Goal: Task Accomplishment & Management: Manage account settings

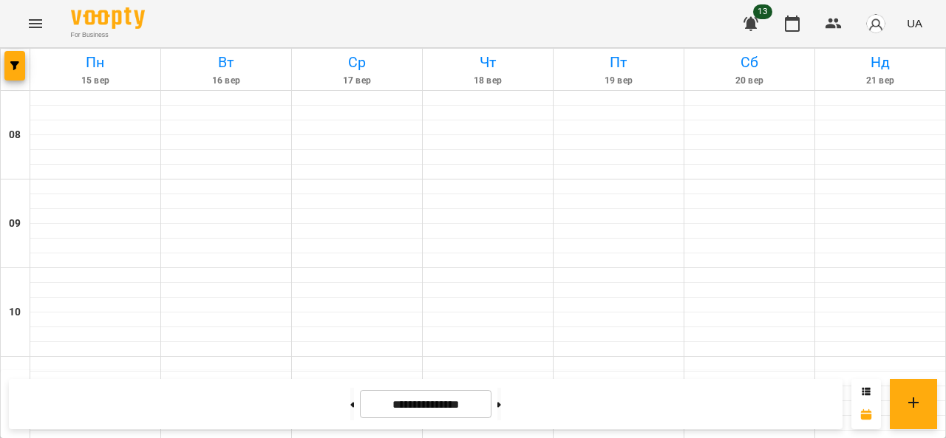
scroll to position [443, 0]
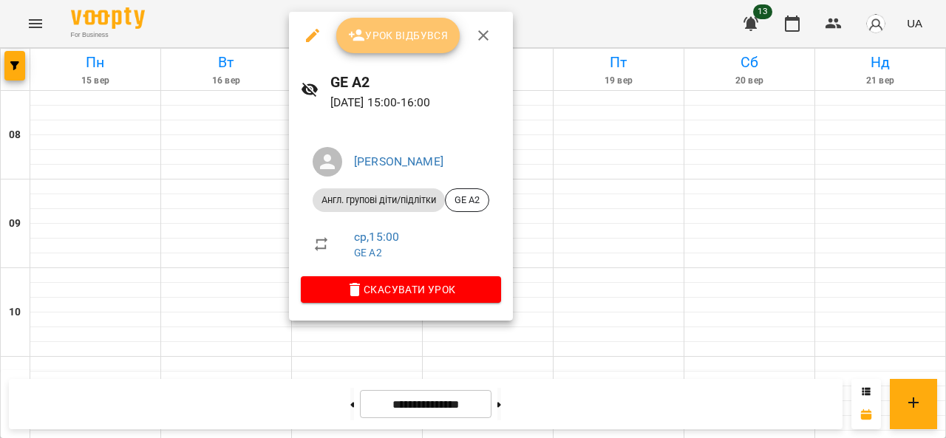
click at [391, 33] on span "Урок відбувся" at bounding box center [398, 36] width 100 height 18
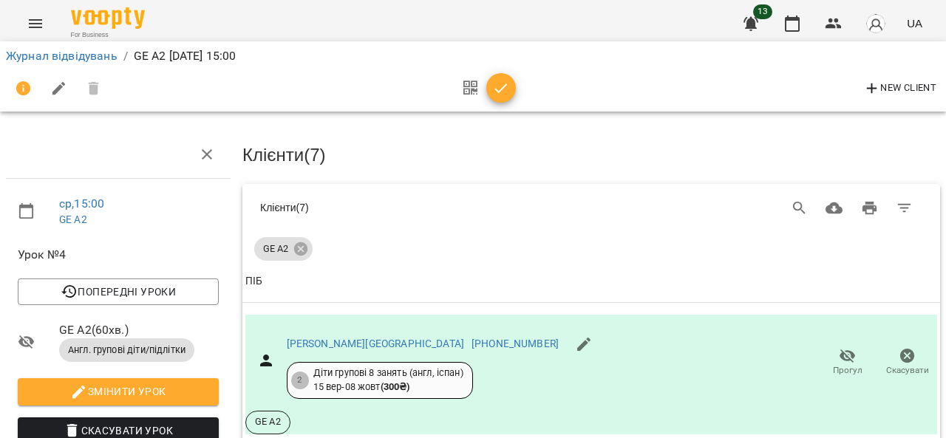
click at [497, 83] on icon "button" at bounding box center [501, 89] width 18 height 18
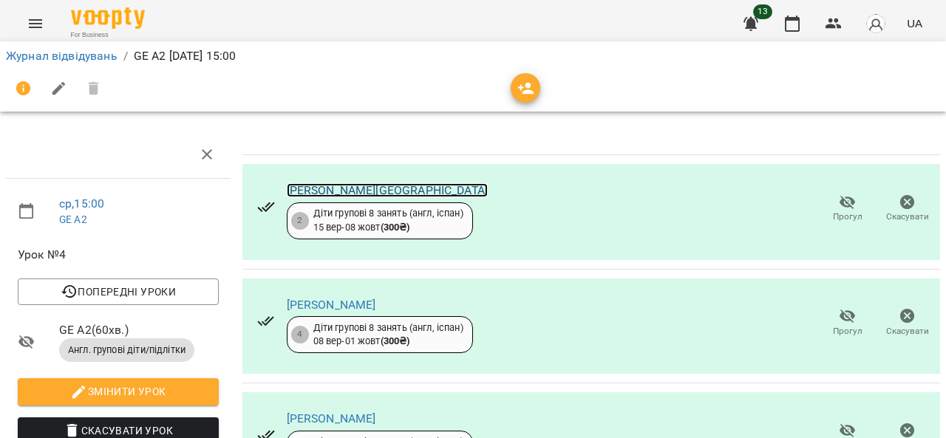
click at [325, 185] on link "Батура Софія" at bounding box center [387, 190] width 201 height 14
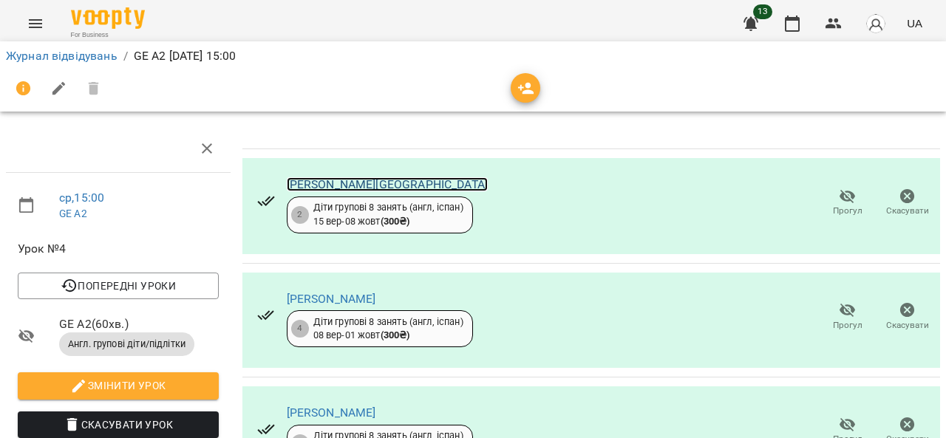
scroll to position [74, 0]
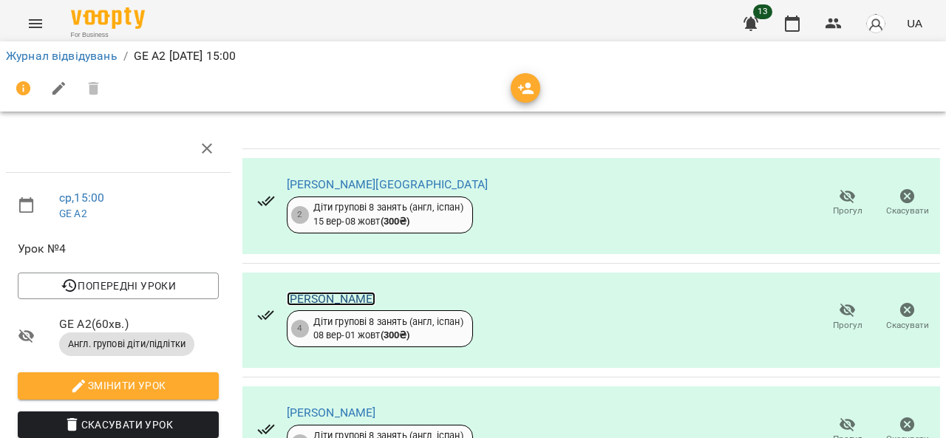
click at [344, 292] on link "Вакарук Вікторія" at bounding box center [331, 299] width 89 height 14
click at [333, 406] on link "Дімітрова Єва" at bounding box center [331, 413] width 89 height 14
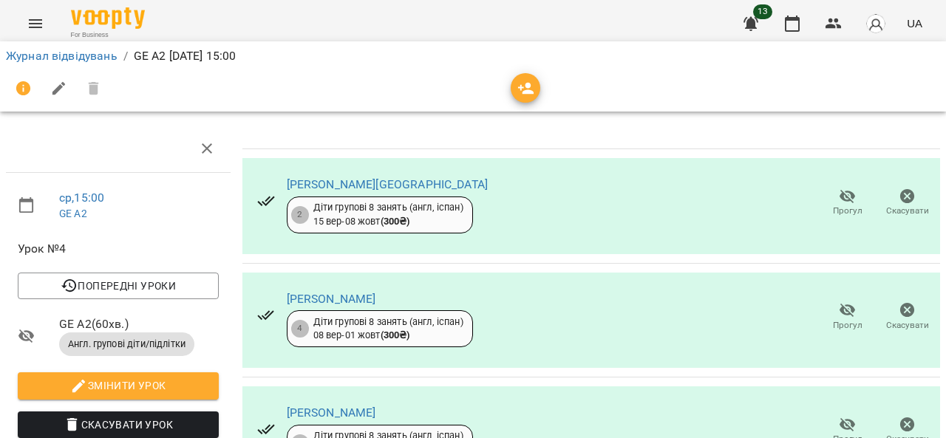
scroll to position [443, 0]
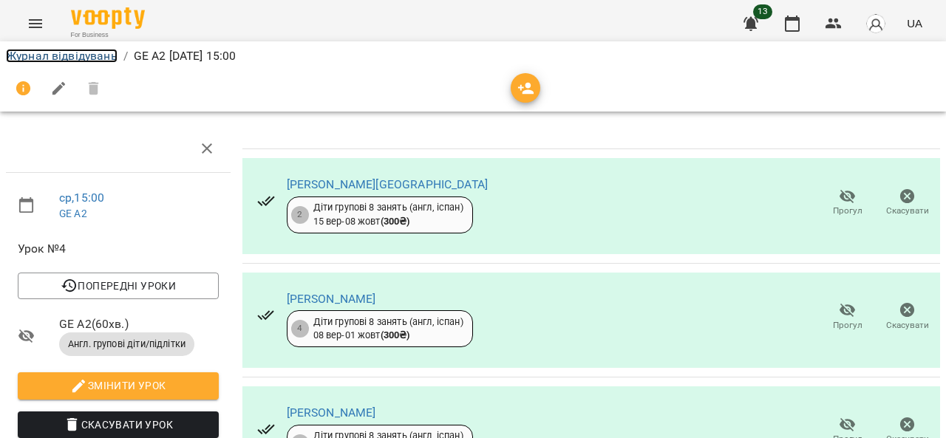
click at [53, 53] on link "Журнал відвідувань" at bounding box center [62, 56] width 112 height 14
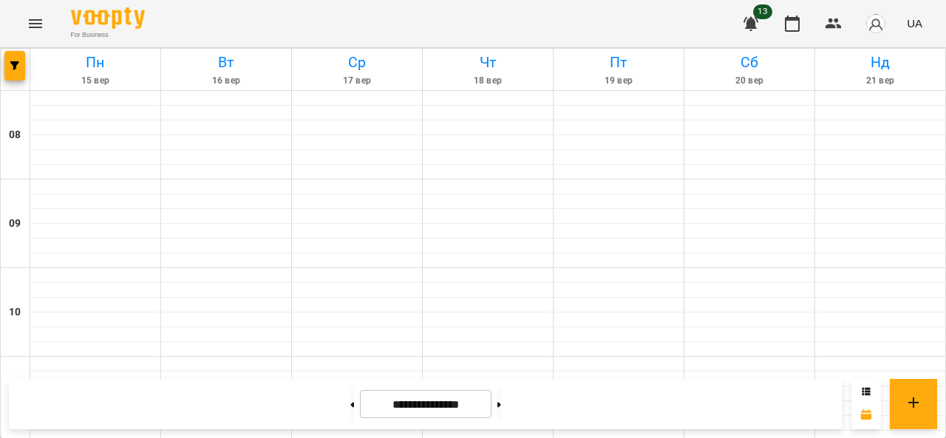
scroll to position [591, 0]
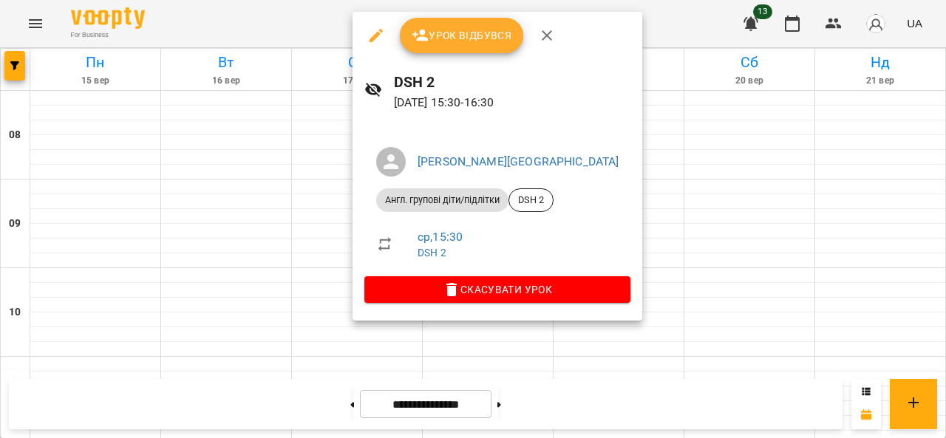
click at [194, 414] on div at bounding box center [473, 219] width 946 height 438
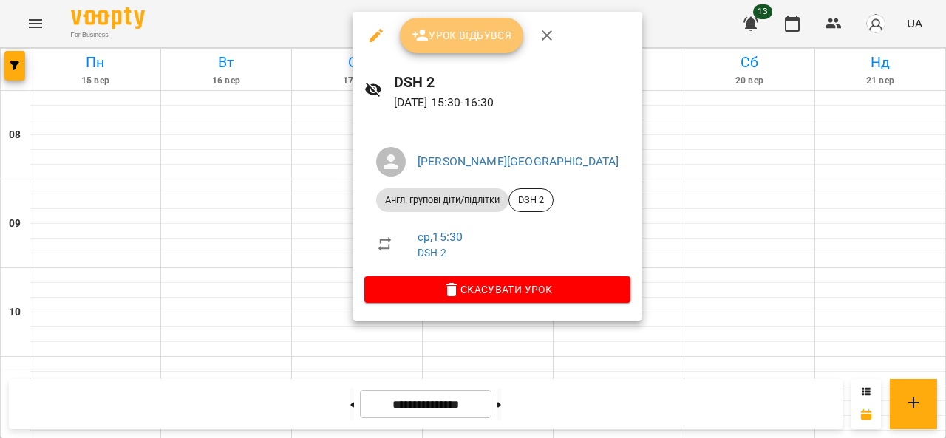
click at [453, 33] on span "Урок відбувся" at bounding box center [462, 36] width 100 height 18
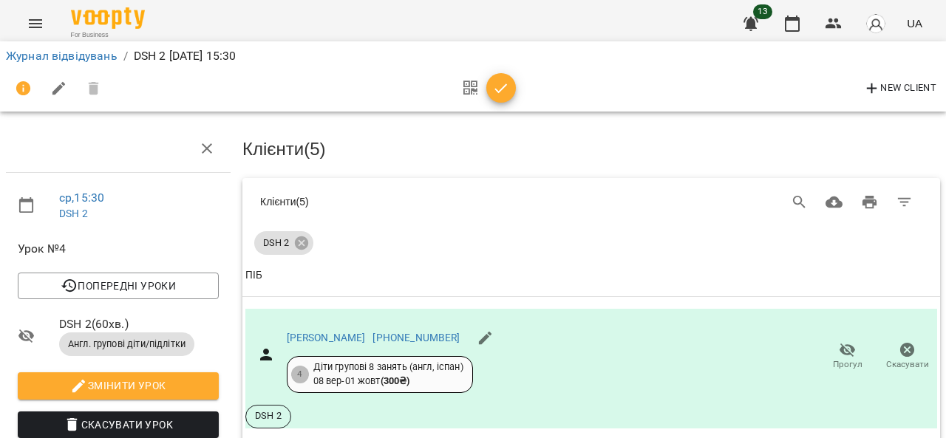
scroll to position [74, 0]
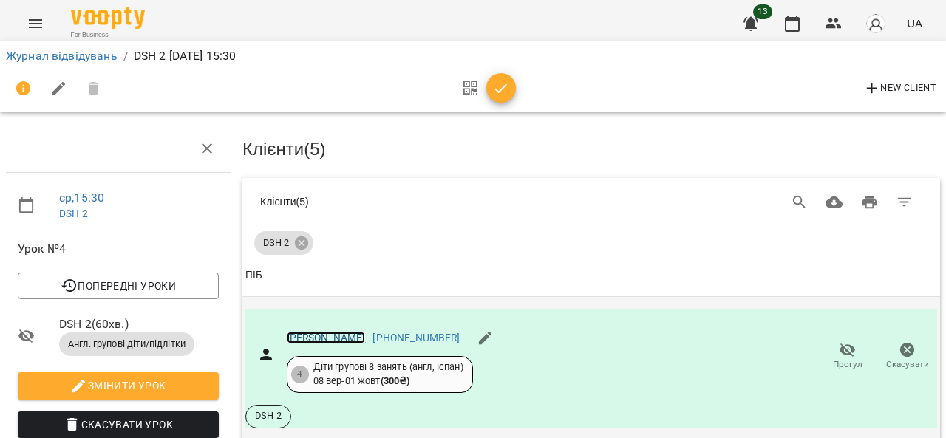
click at [343, 332] on link "Батура Анастасія" at bounding box center [326, 338] width 79 height 12
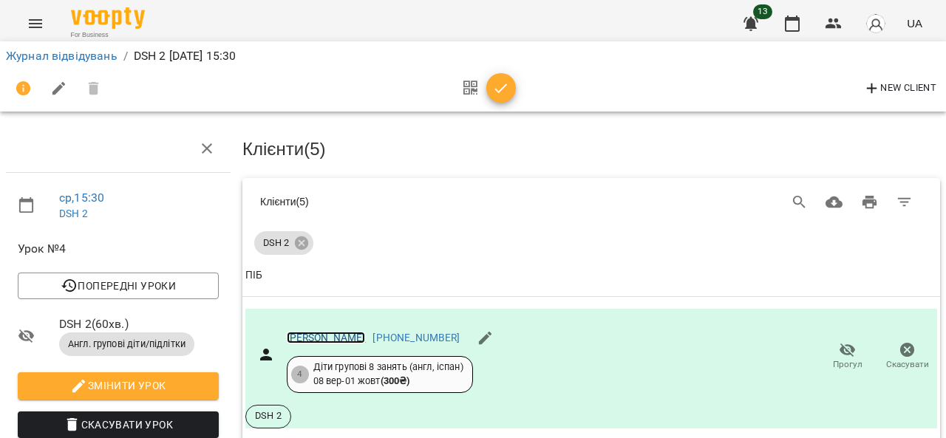
scroll to position [443, 0]
click at [81, 55] on link "Журнал відвідувань" at bounding box center [62, 56] width 112 height 14
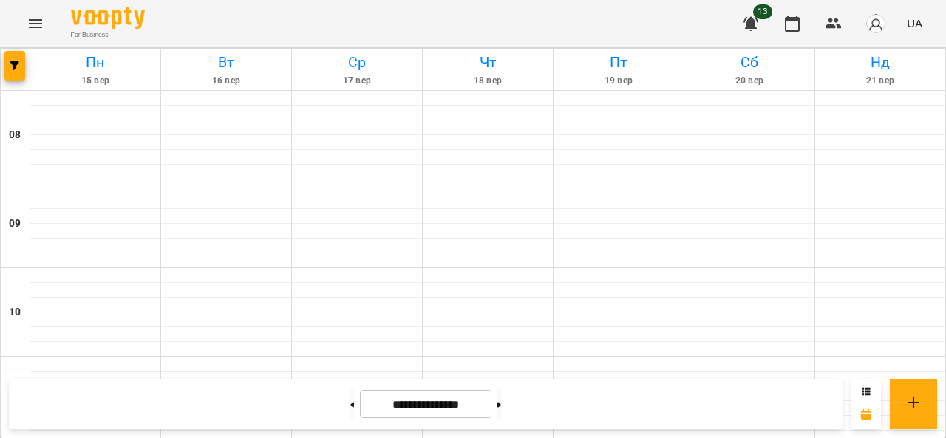
scroll to position [591, 0]
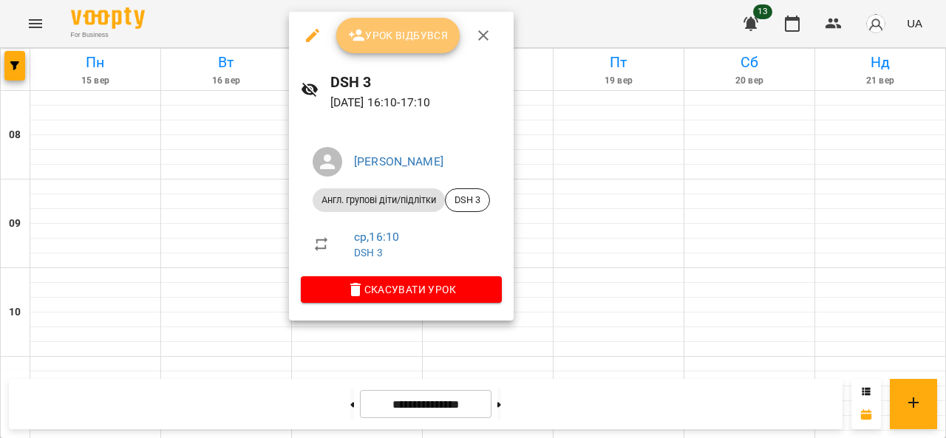
click at [377, 32] on span "Урок відбувся" at bounding box center [398, 36] width 100 height 18
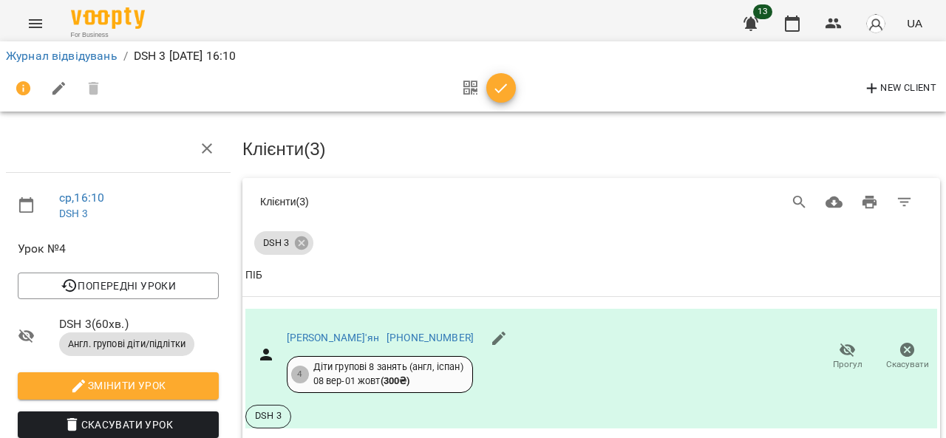
scroll to position [148, 0]
drag, startPoint x: 507, startPoint y: 83, endPoint x: 415, endPoint y: 11, distance: 116.8
click at [505, 83] on icon "button" at bounding box center [501, 89] width 18 height 18
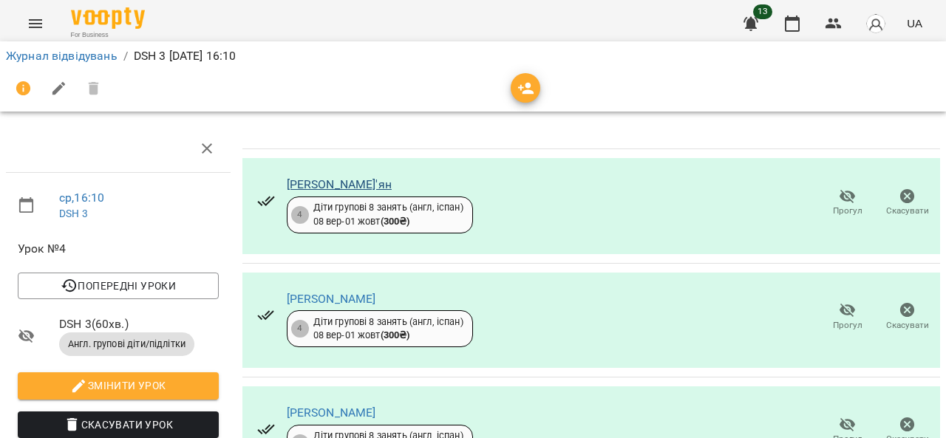
scroll to position [0, 0]
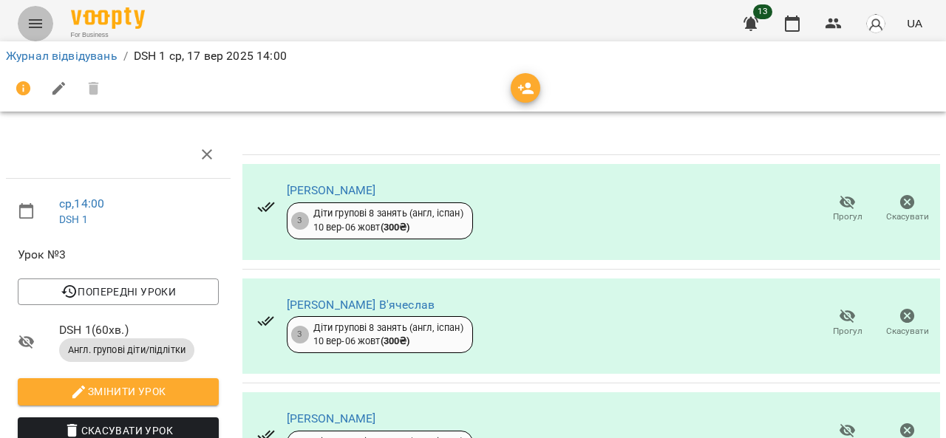
click at [38, 21] on icon "Menu" at bounding box center [36, 24] width 18 height 18
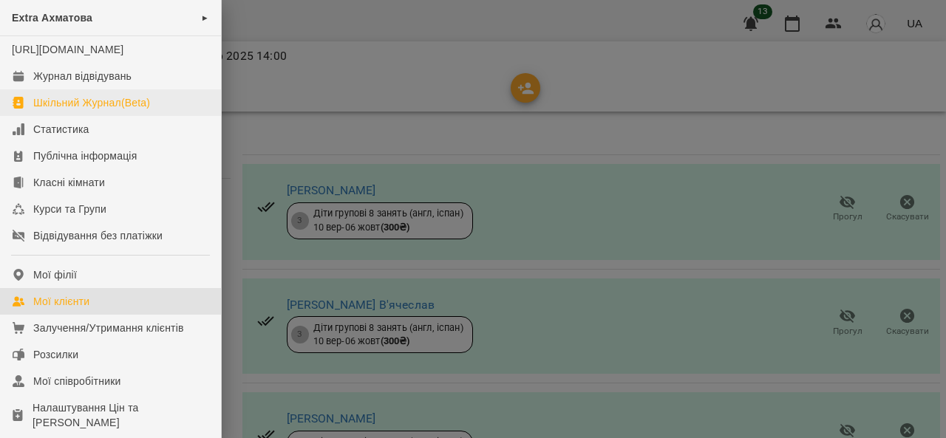
click at [48, 309] on div "Мої клієнти" at bounding box center [61, 301] width 56 height 15
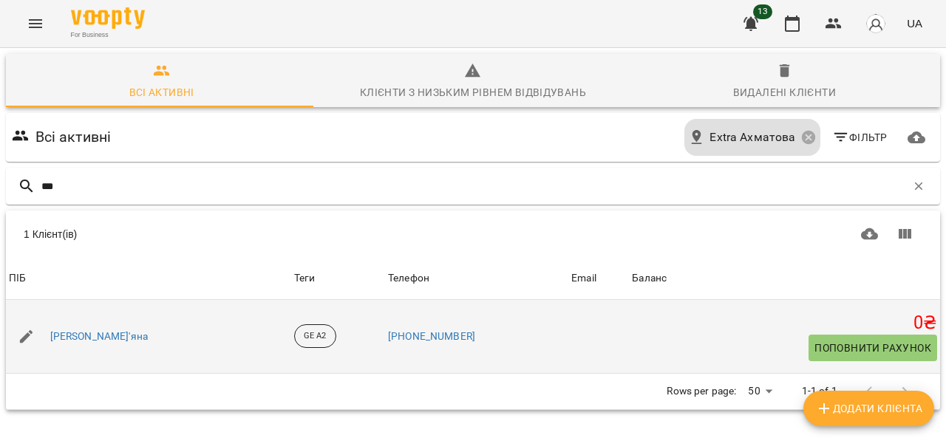
type input "***"
click at [119, 344] on div "Сірик Мар'яна" at bounding box center [99, 337] width 104 height 21
click at [104, 341] on link "[PERSON_NAME]'яна" at bounding box center [99, 337] width 98 height 15
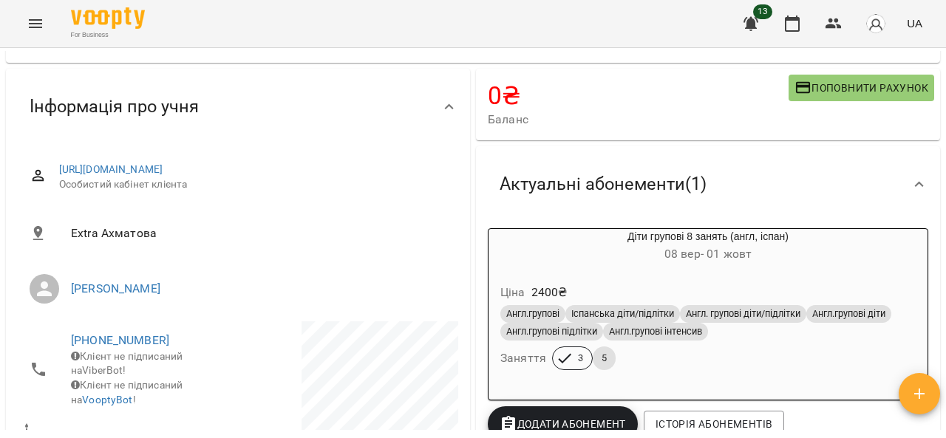
scroll to position [148, 0]
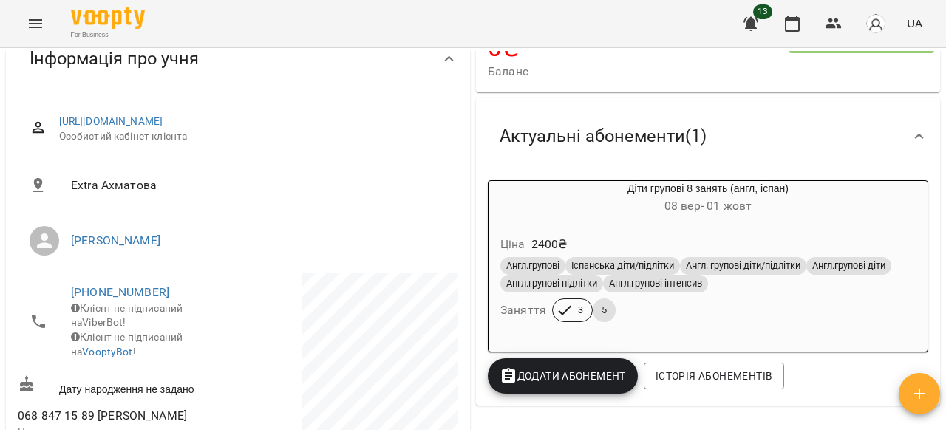
drag, startPoint x: 551, startPoint y: 69, endPoint x: 539, endPoint y: 54, distance: 18.9
click at [551, 69] on span "Баланс" at bounding box center [638, 72] width 301 height 18
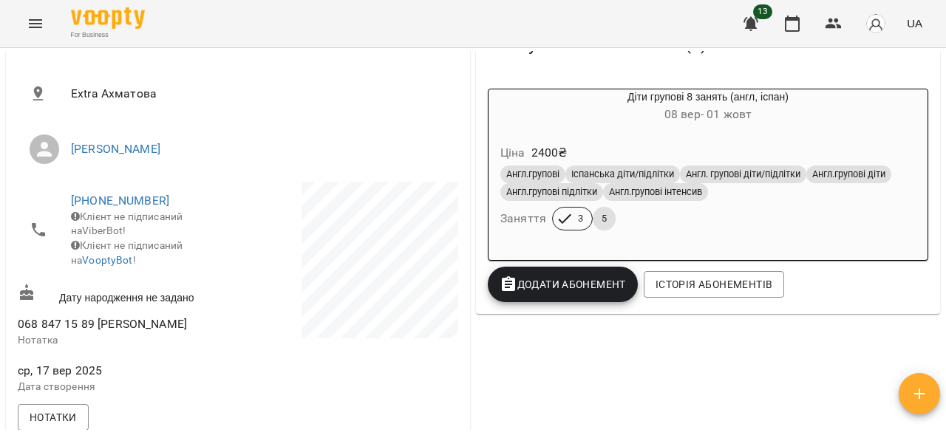
scroll to position [296, 0]
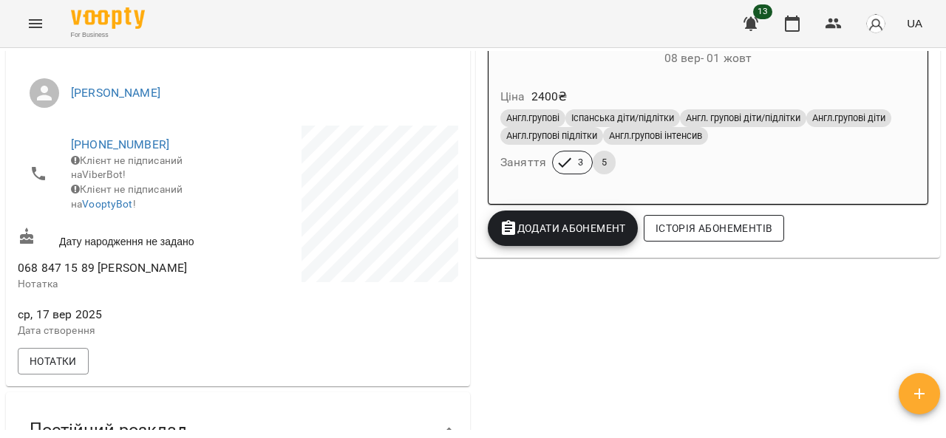
click at [706, 225] on span "Історія абонементів" at bounding box center [713, 228] width 117 height 18
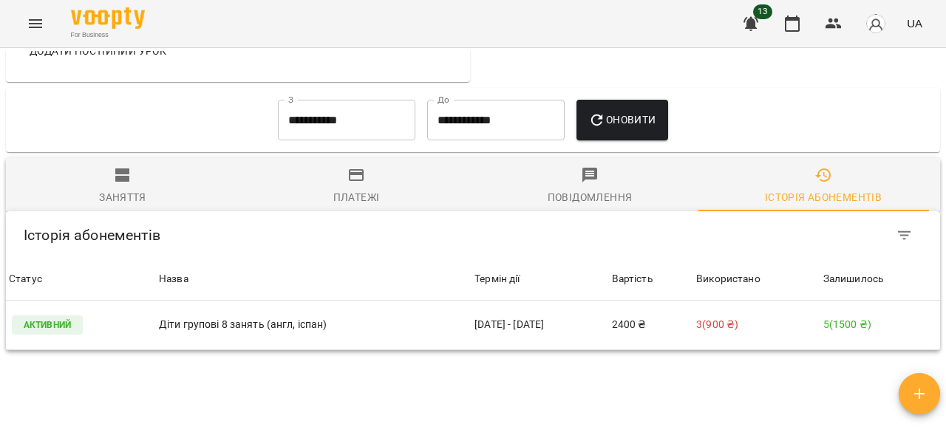
scroll to position [1034, 0]
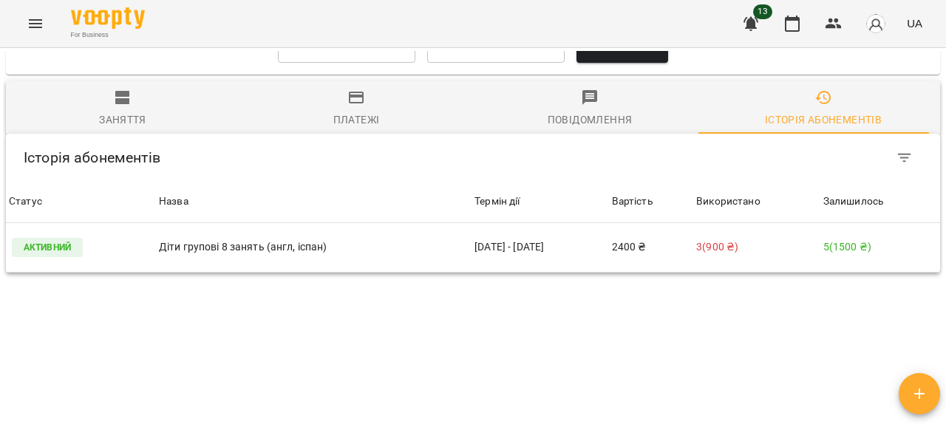
click at [132, 89] on span "Заняття" at bounding box center [123, 109] width 216 height 40
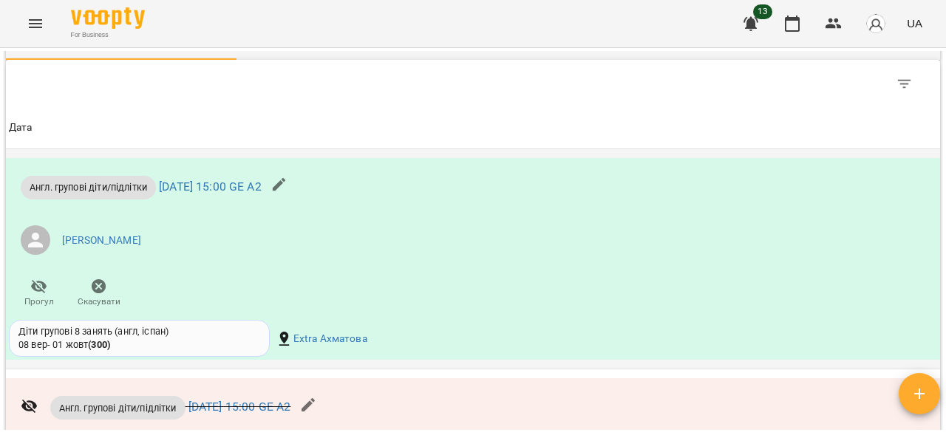
scroll to position [1182, 0]
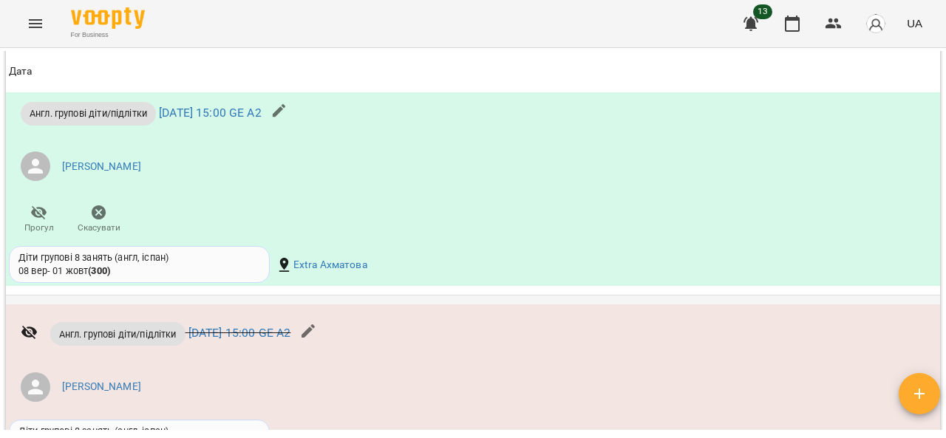
click at [317, 322] on icon "button" at bounding box center [308, 331] width 18 height 18
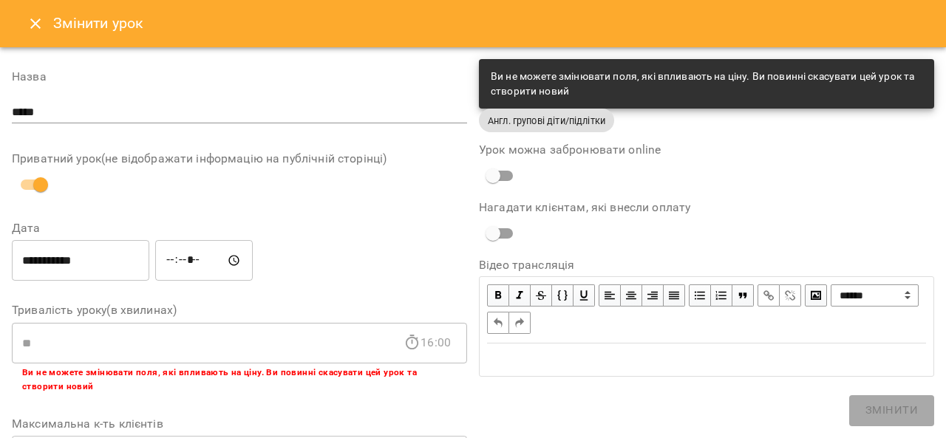
click at [30, 24] on icon "Close" at bounding box center [36, 24] width 18 height 18
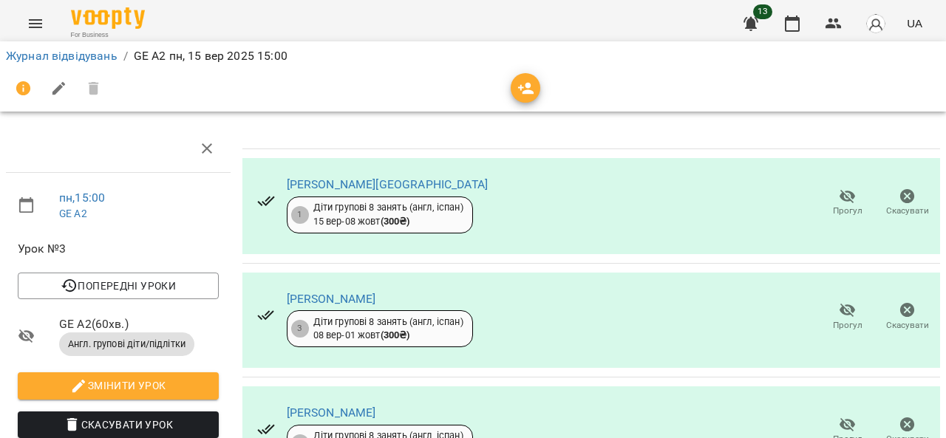
scroll to position [537, 0]
click at [68, 55] on link "Журнал відвідувань" at bounding box center [62, 56] width 112 height 14
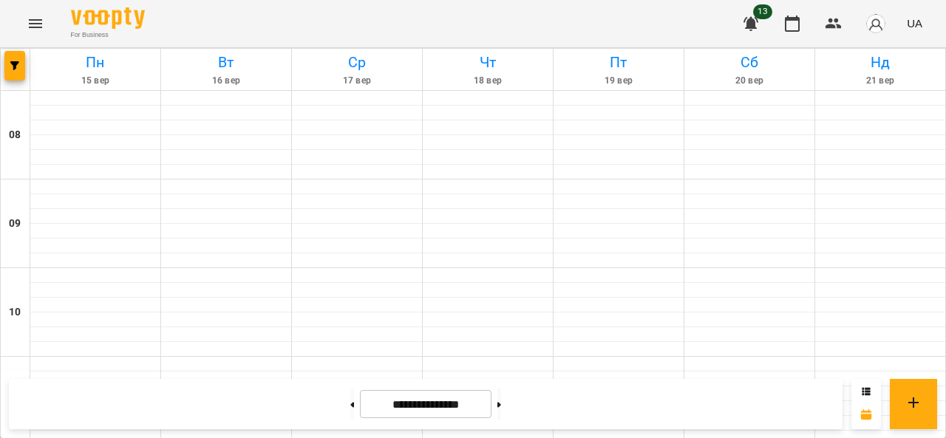
scroll to position [887, 0]
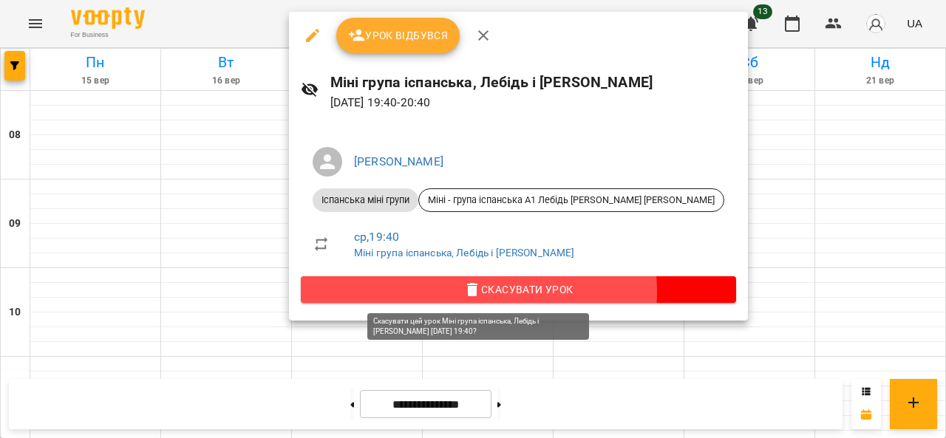
click at [468, 292] on span "Скасувати Урок" at bounding box center [519, 290] width 412 height 18
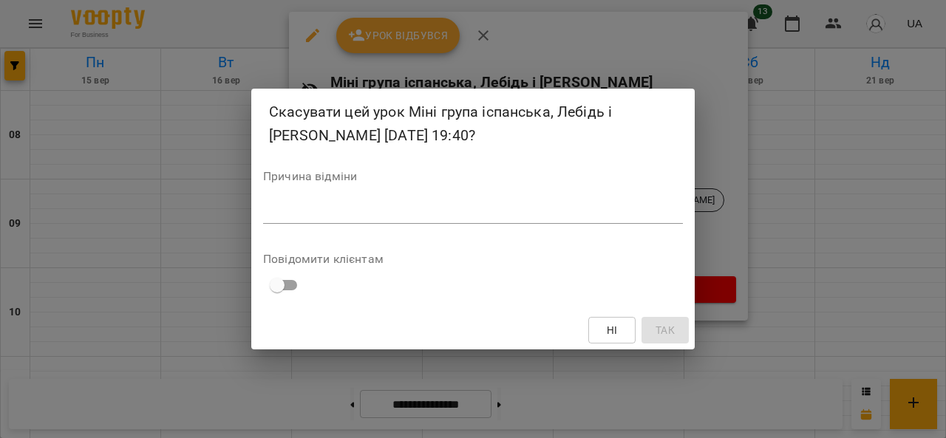
click at [413, 203] on div "*" at bounding box center [473, 212] width 420 height 24
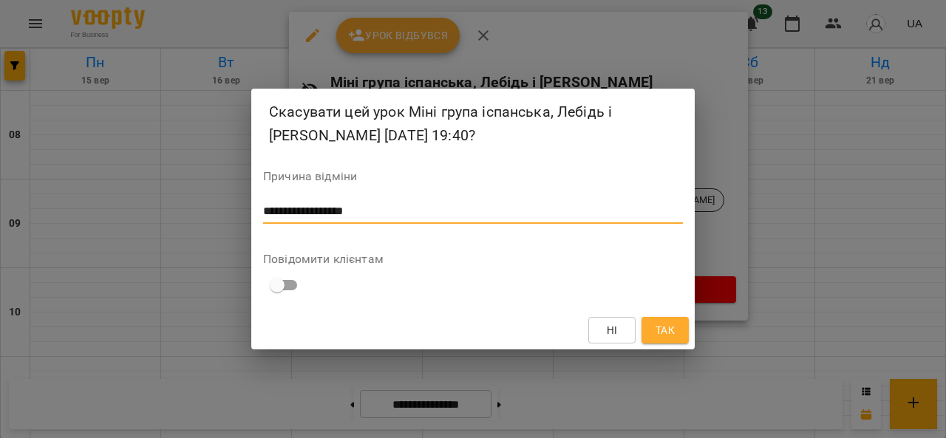
type textarea "**********"
click at [666, 331] on span "Так" at bounding box center [664, 330] width 19 height 18
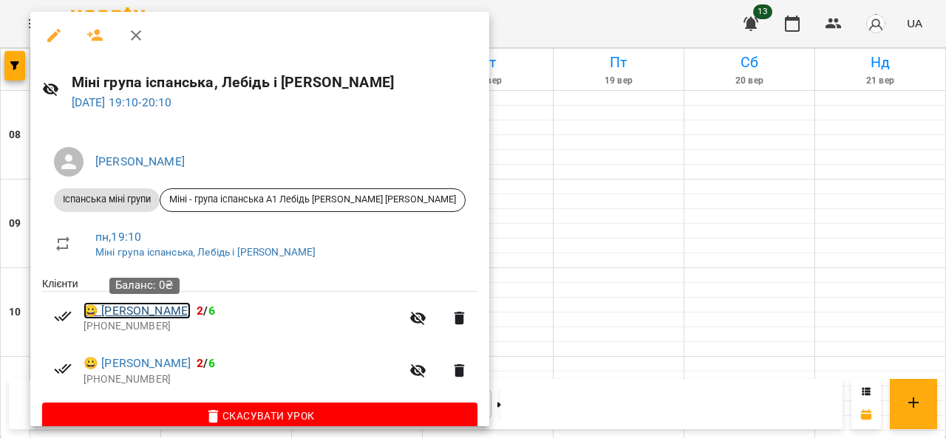
click at [149, 317] on link "😀 Олександр Лебідь" at bounding box center [136, 311] width 107 height 18
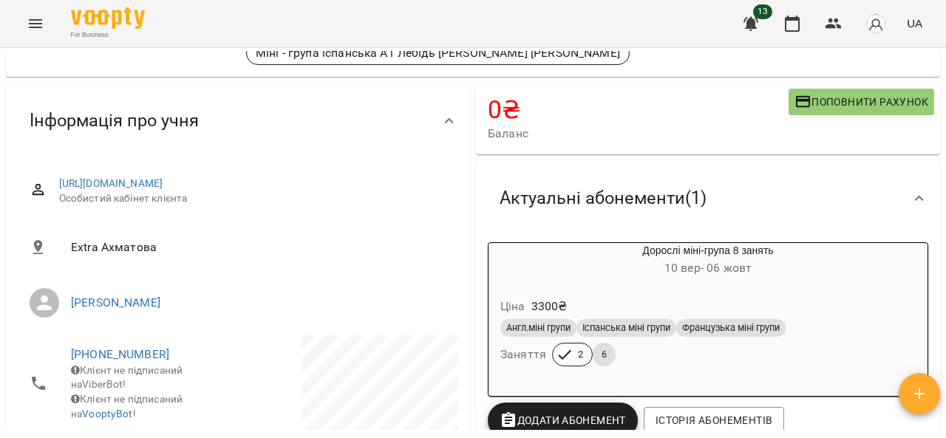
scroll to position [148, 0]
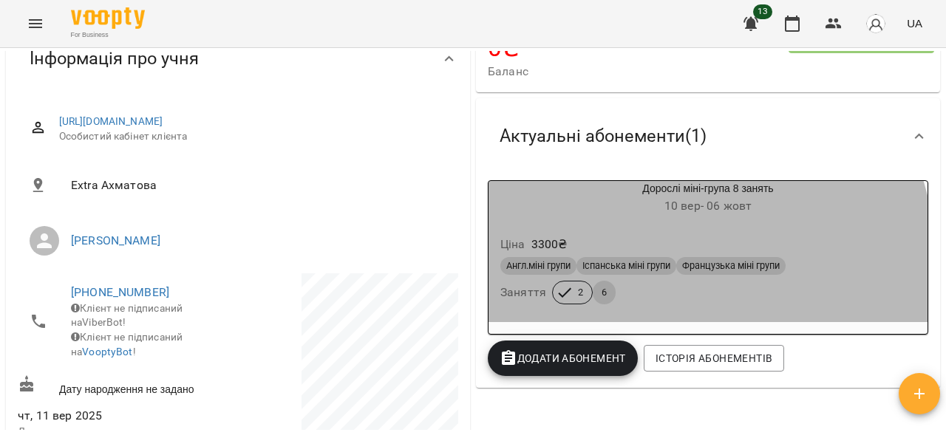
click at [527, 296] on h6 "Заняття" at bounding box center [523, 292] width 46 height 21
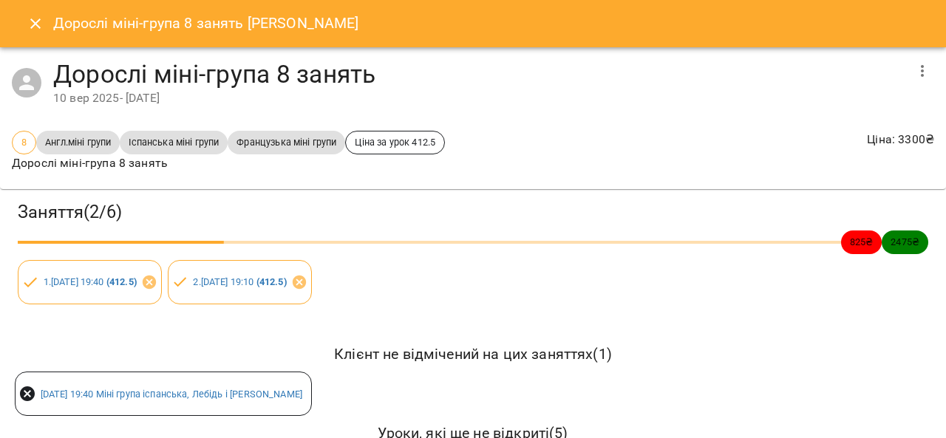
click at [914, 72] on icon "button" at bounding box center [922, 71] width 18 height 18
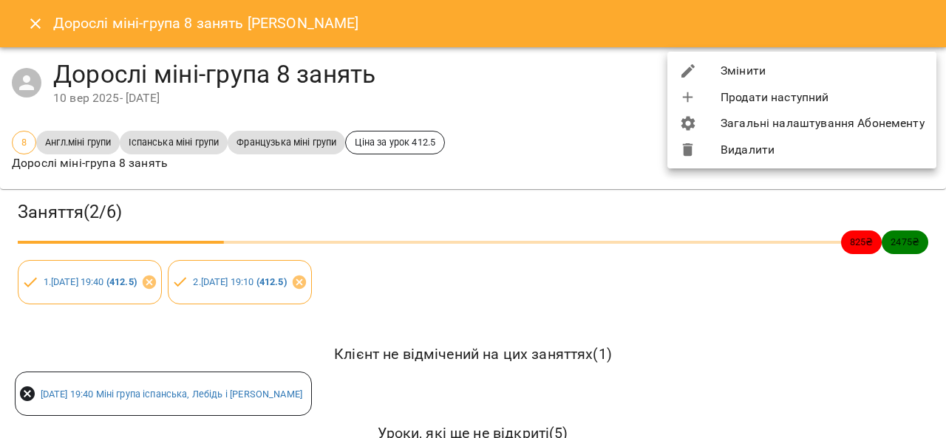
drag, startPoint x: 802, startPoint y: 69, endPoint x: 756, endPoint y: 79, distance: 47.0
click at [801, 69] on li "Змінити" at bounding box center [801, 71] width 269 height 27
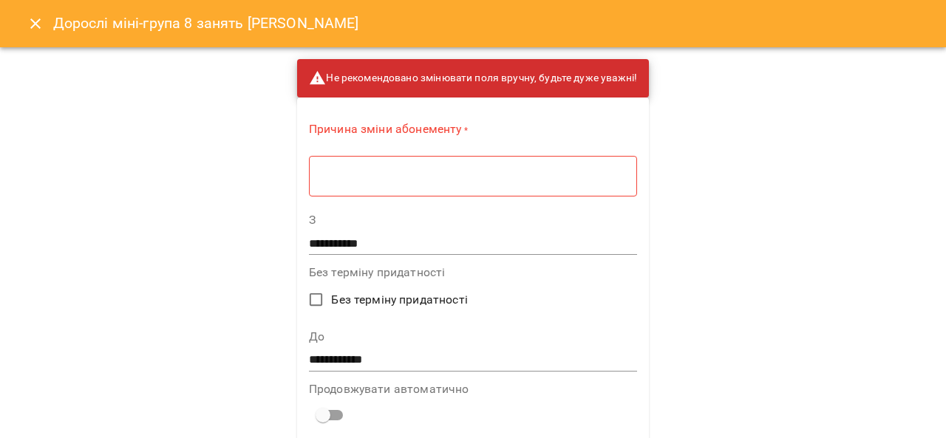
click at [324, 364] on input "**********" at bounding box center [473, 360] width 328 height 24
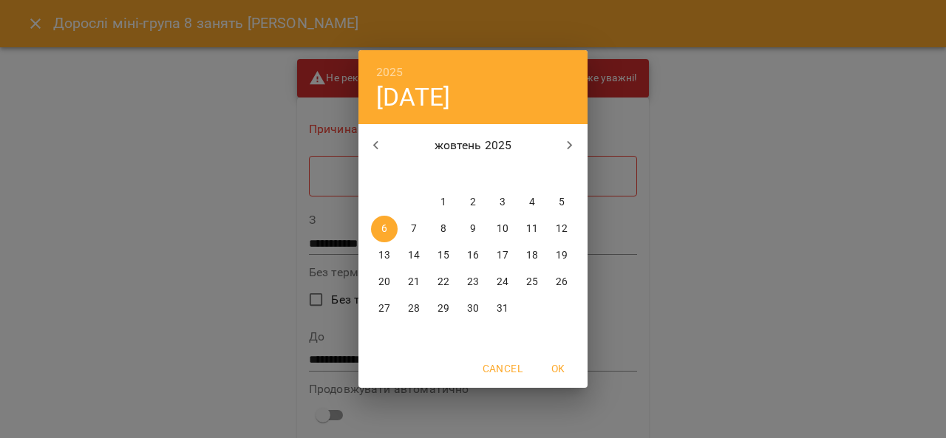
click at [440, 227] on p "8" at bounding box center [443, 229] width 6 height 15
type input "**********"
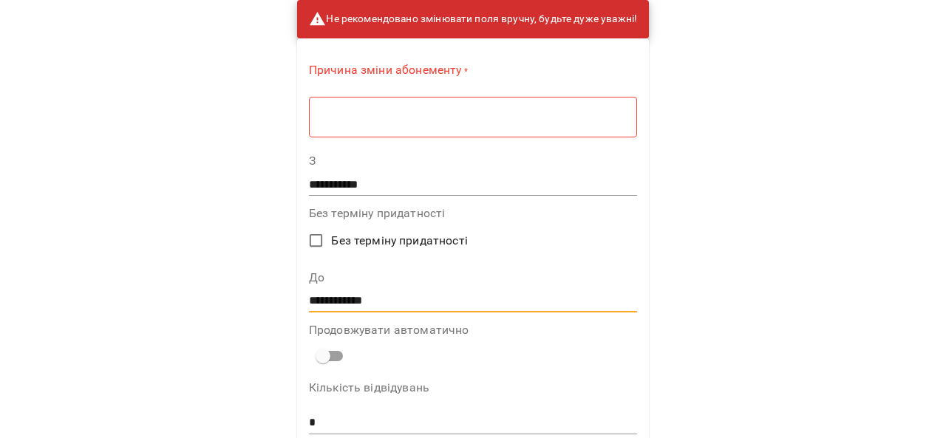
scroll to position [0, 0]
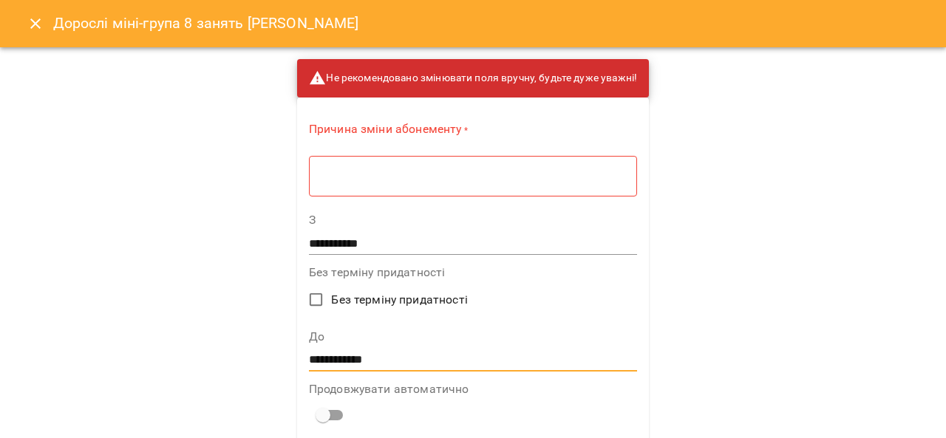
click at [400, 183] on div "* ​" at bounding box center [473, 175] width 328 height 41
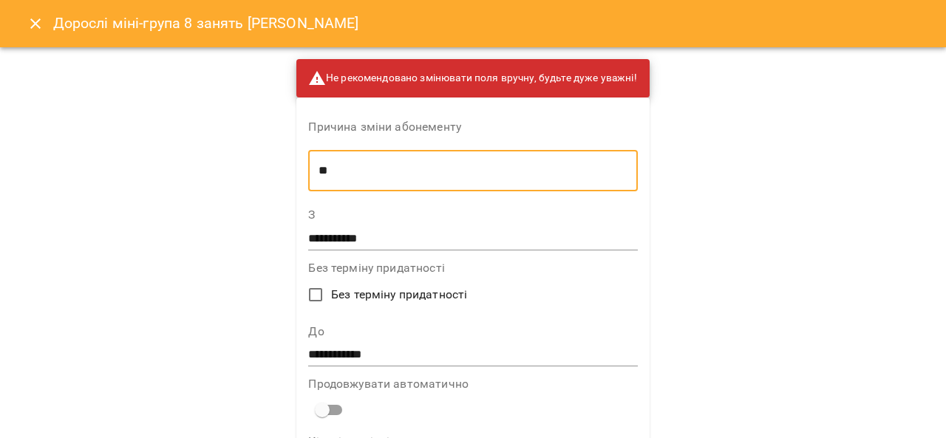
type textarea "*"
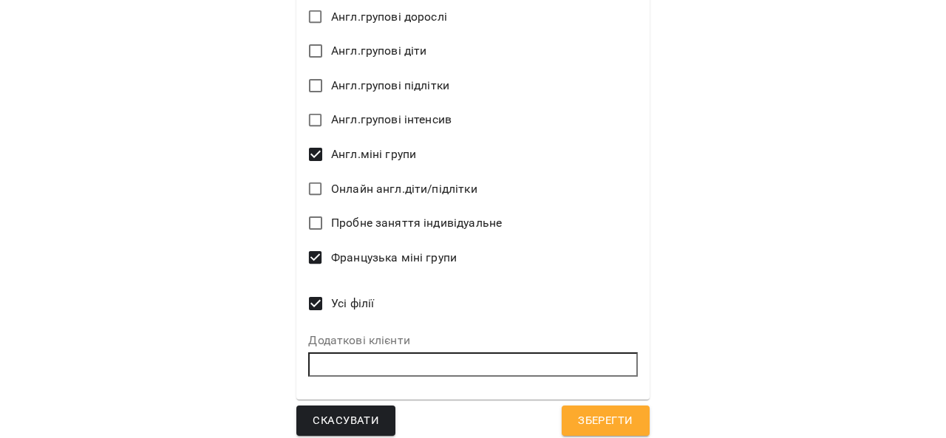
scroll to position [914, 0]
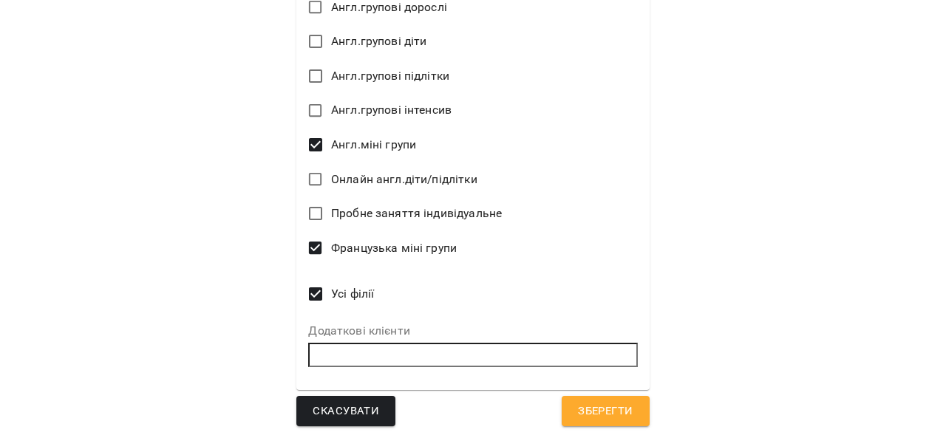
type textarea "**********"
click at [590, 409] on span "Зберегти" at bounding box center [605, 411] width 55 height 19
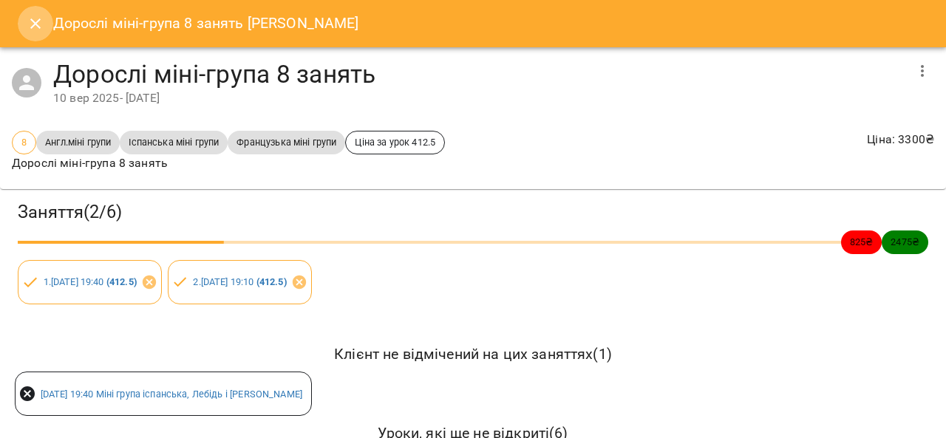
click at [36, 21] on icon "Close" at bounding box center [35, 23] width 10 height 10
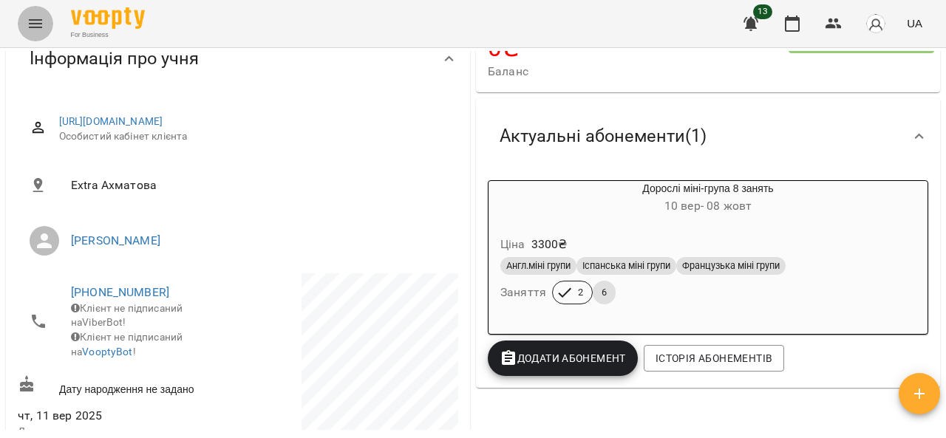
click at [38, 27] on icon "Menu" at bounding box center [35, 23] width 13 height 9
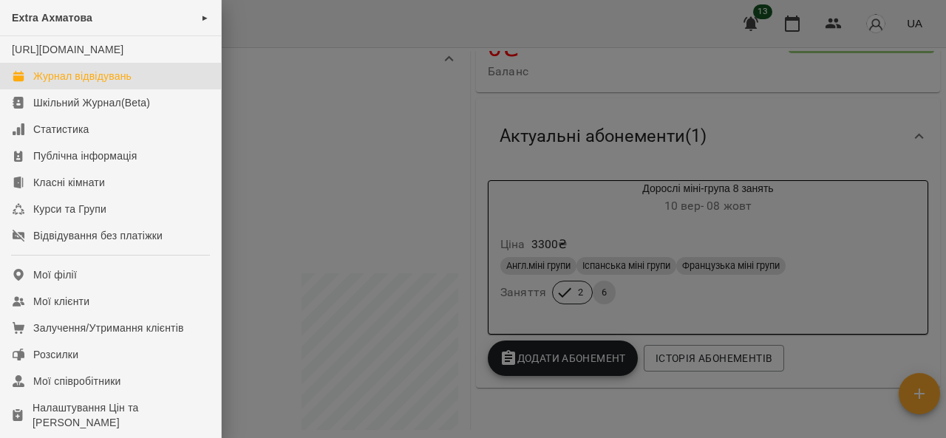
click at [55, 83] on div "Журнал відвідувань" at bounding box center [82, 76] width 98 height 15
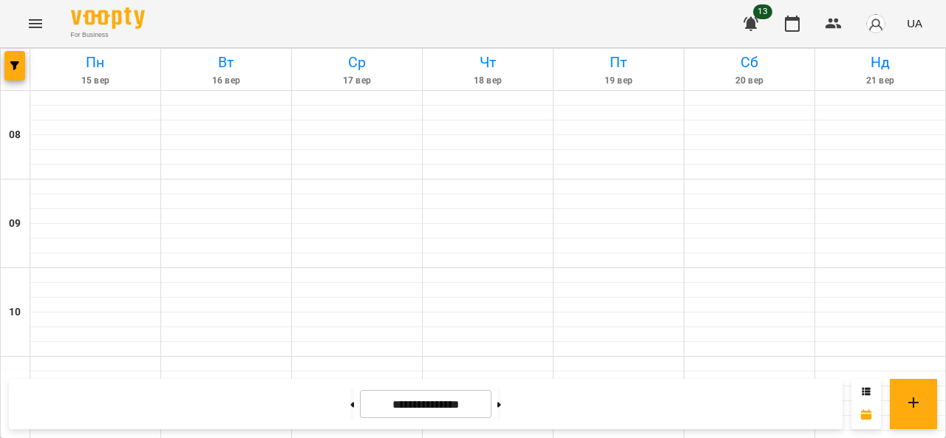
scroll to position [887, 0]
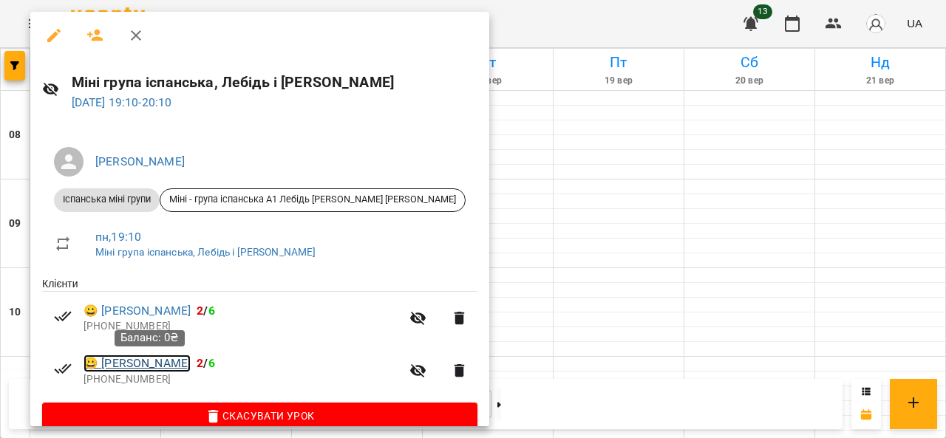
click at [124, 364] on link "😀 Падалка Олександр" at bounding box center [136, 364] width 107 height 18
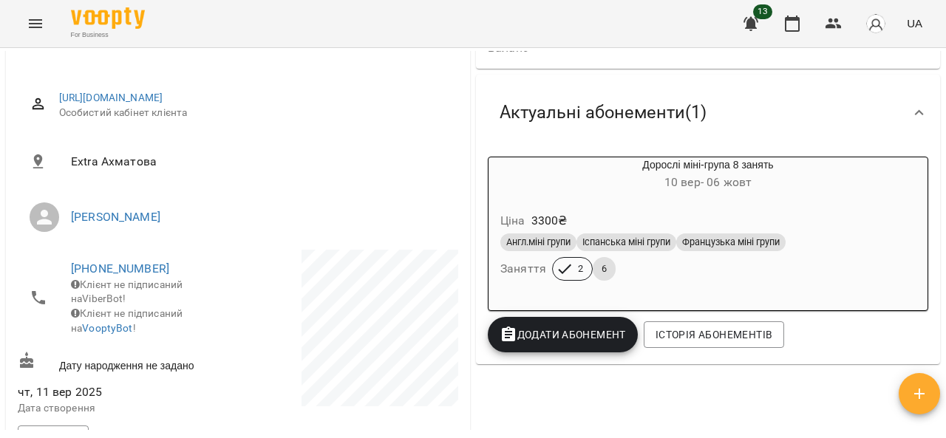
scroll to position [222, 0]
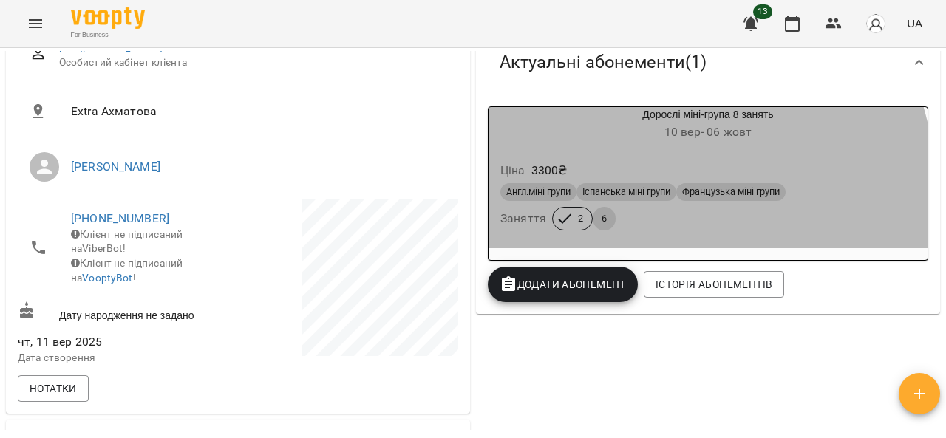
click at [521, 220] on h6 "Заняття" at bounding box center [523, 218] width 46 height 21
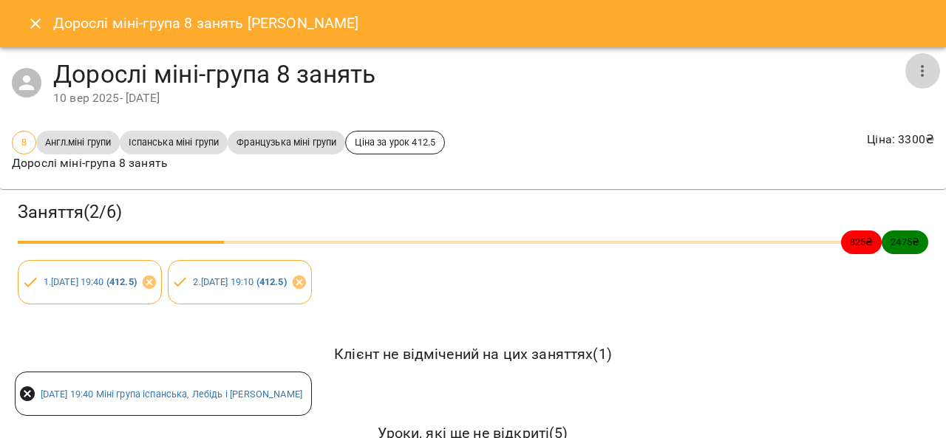
click at [920, 69] on button "button" at bounding box center [921, 70] width 35 height 35
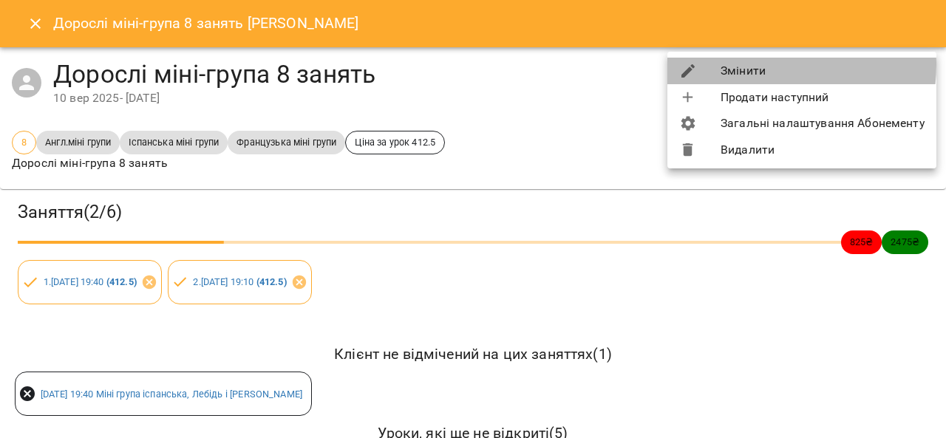
drag, startPoint x: 746, startPoint y: 64, endPoint x: 736, endPoint y: 71, distance: 11.7
click at [745, 64] on li "Змінити" at bounding box center [801, 71] width 269 height 27
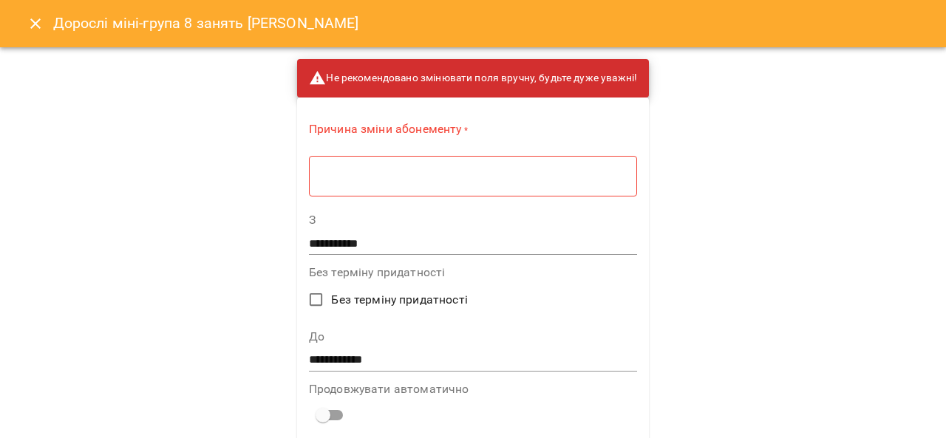
click at [326, 352] on input "**********" at bounding box center [473, 360] width 328 height 24
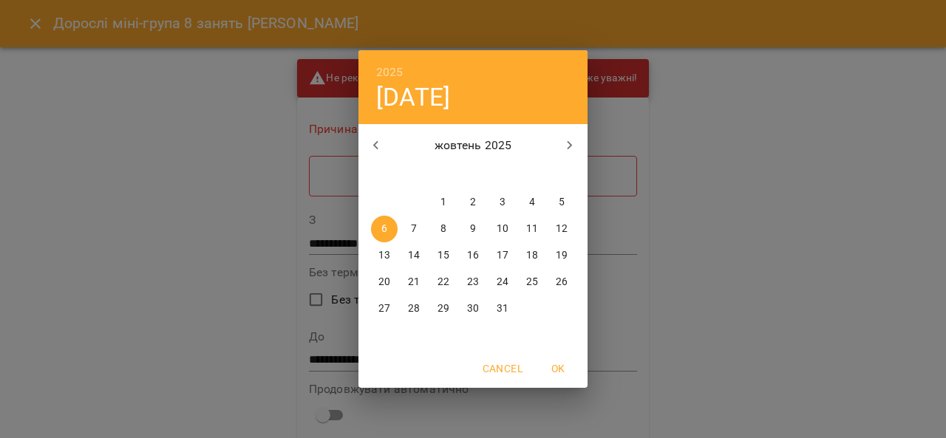
click at [444, 230] on p "8" at bounding box center [443, 229] width 6 height 15
type input "**********"
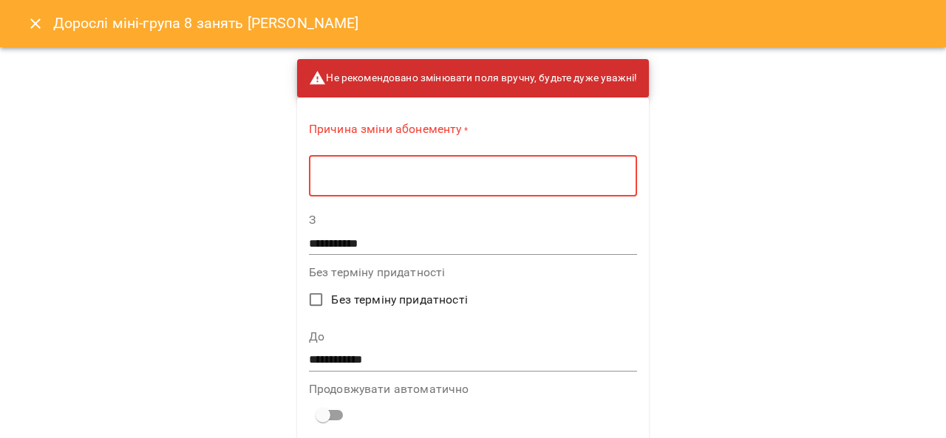
click at [403, 174] on textarea at bounding box center [472, 176] width 307 height 14
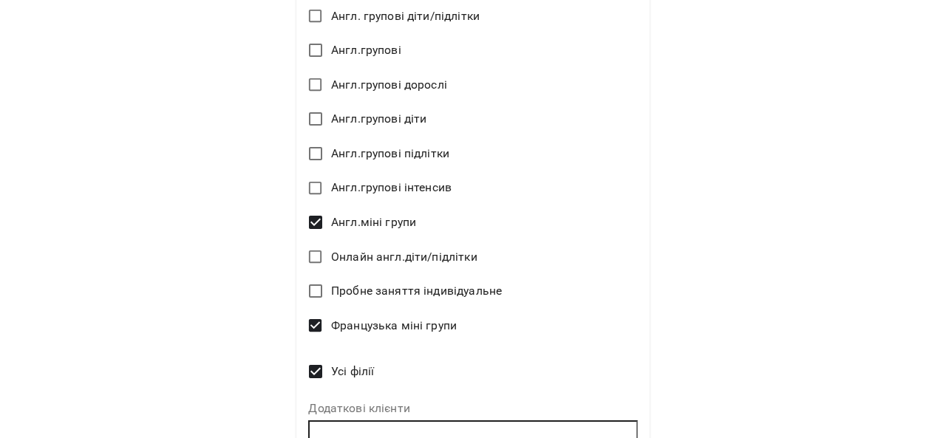
scroll to position [914, 0]
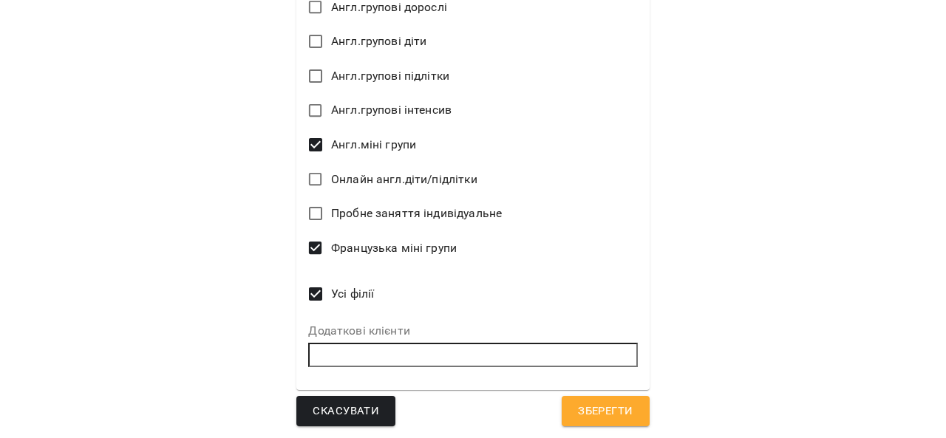
type textarea "**********"
click at [612, 415] on span "Зберегти" at bounding box center [605, 411] width 55 height 19
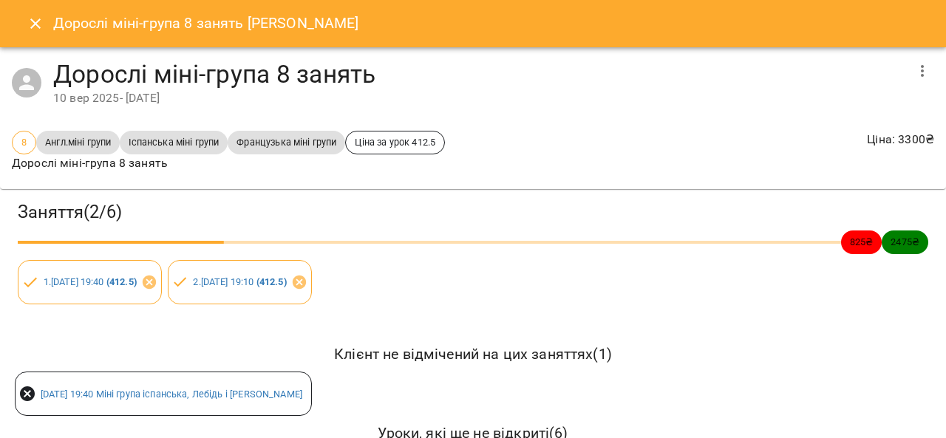
click at [37, 20] on icon "Close" at bounding box center [36, 24] width 18 height 18
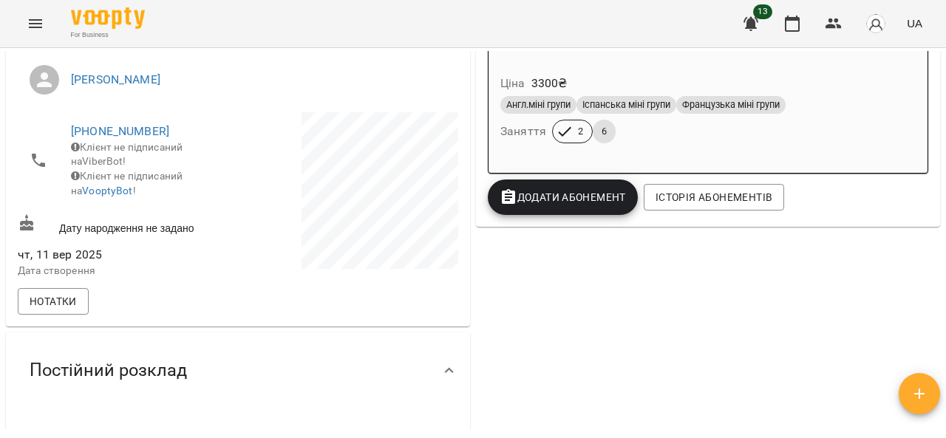
scroll to position [0, 0]
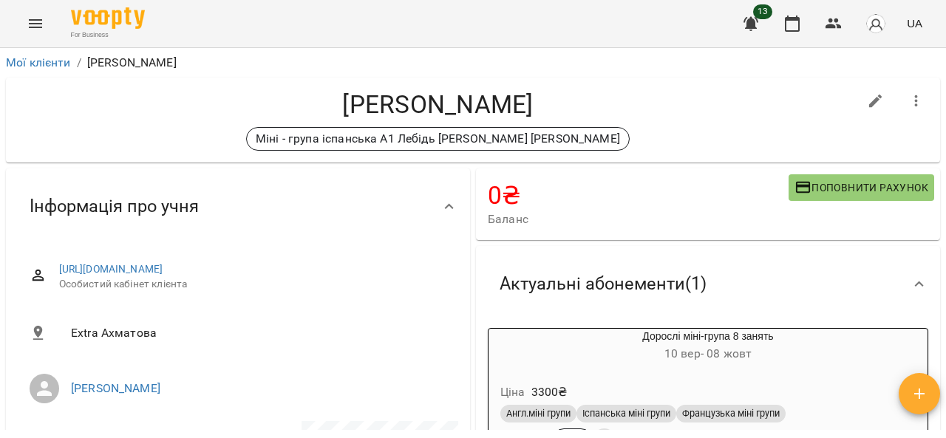
click at [35, 21] on icon "Menu" at bounding box center [36, 24] width 18 height 18
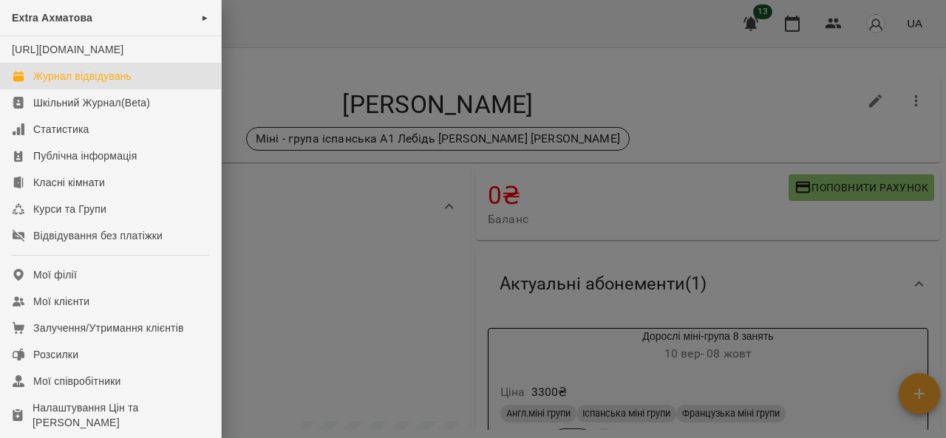
click at [64, 83] on div "Журнал відвідувань" at bounding box center [82, 76] width 98 height 15
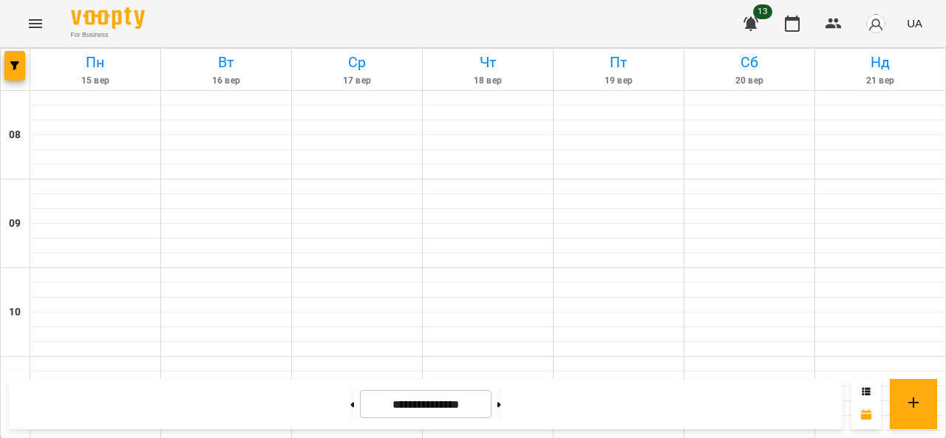
scroll to position [664, 0]
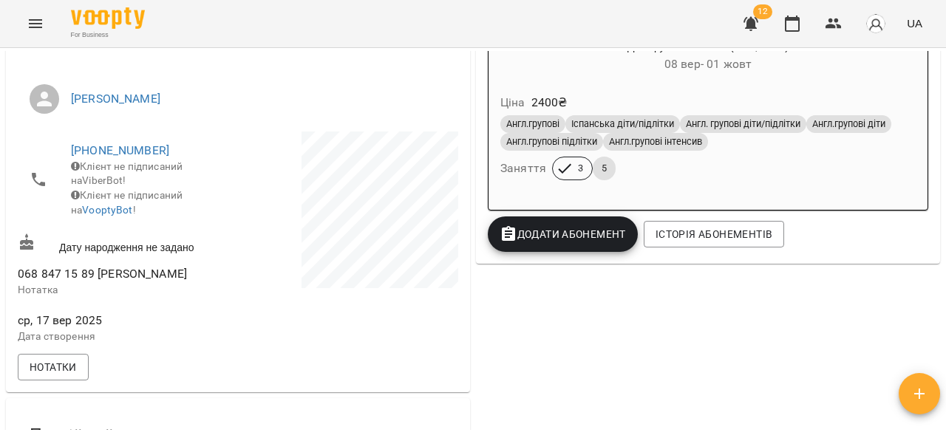
scroll to position [262, 0]
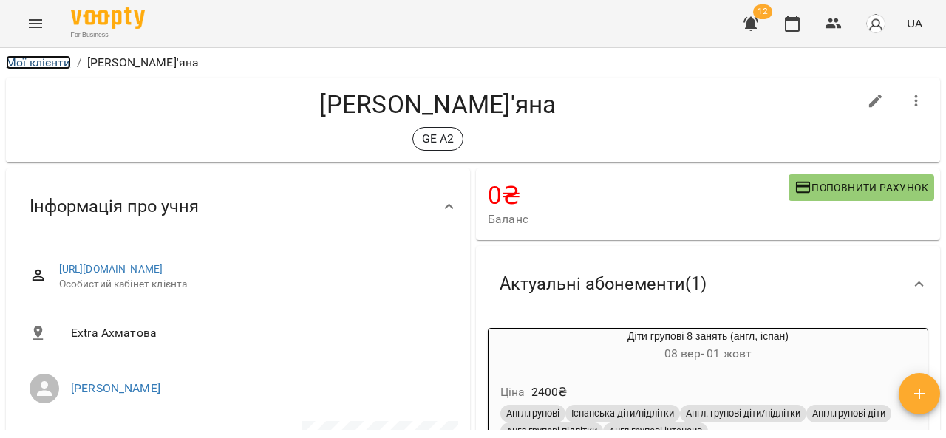
click at [59, 63] on link "Мої клієнти" at bounding box center [38, 62] width 65 height 14
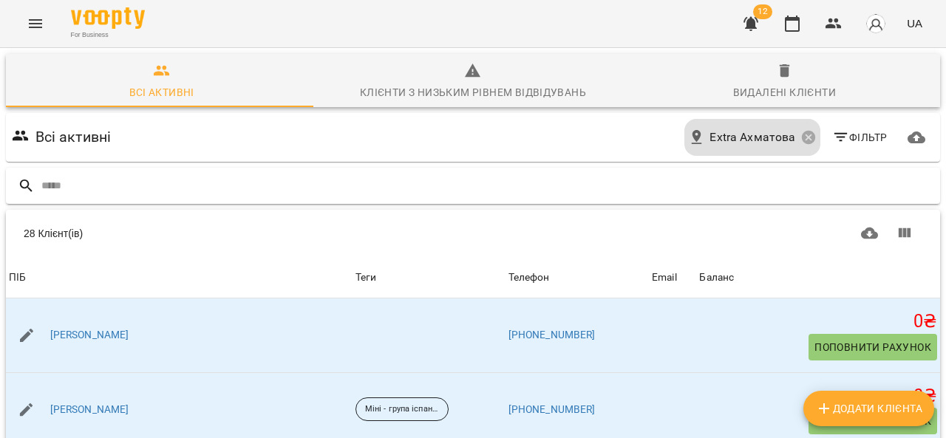
type input "*"
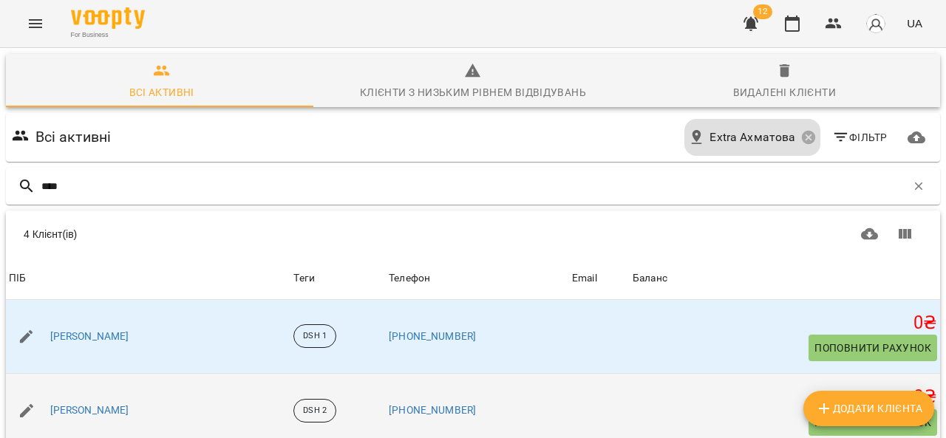
scroll to position [189, 0]
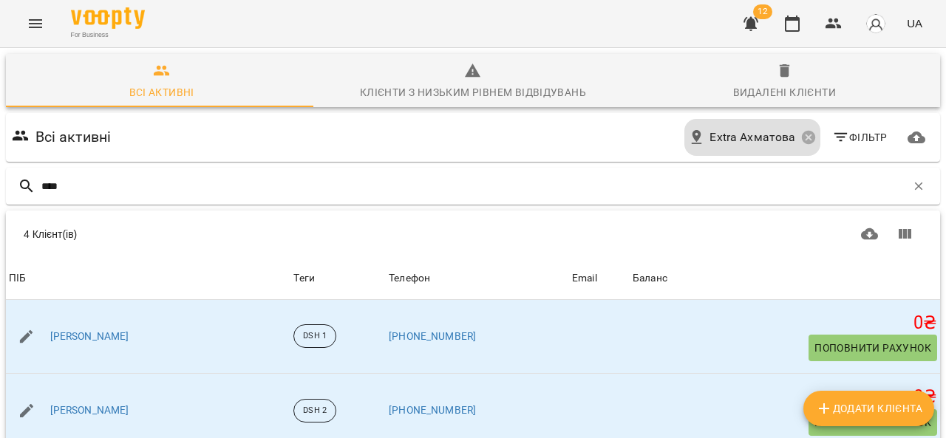
type input "****"
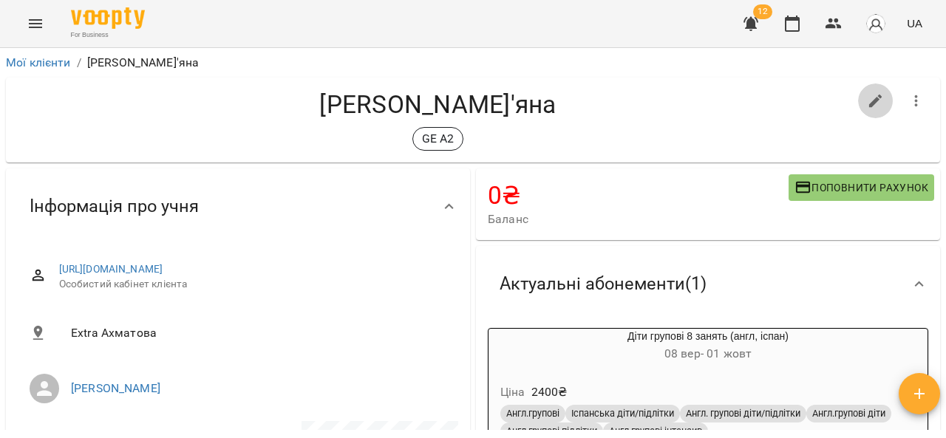
click at [867, 101] on icon "button" at bounding box center [876, 101] width 18 height 18
select select "**"
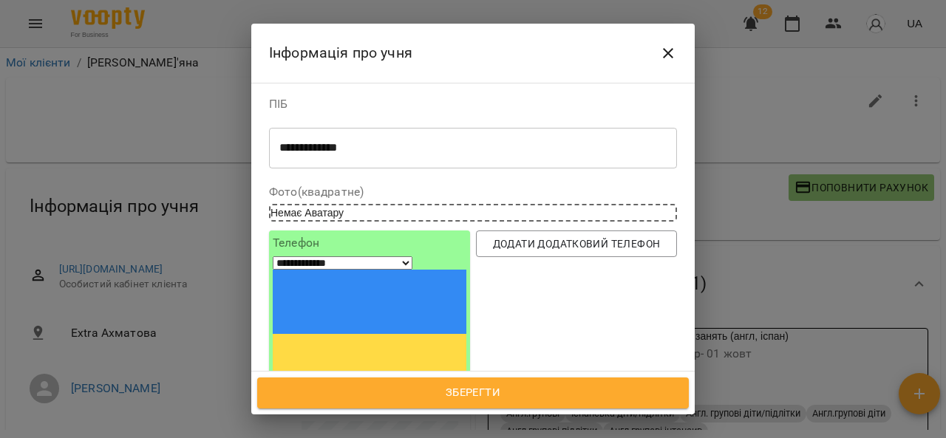
click at [671, 54] on icon "Close" at bounding box center [668, 53] width 18 height 18
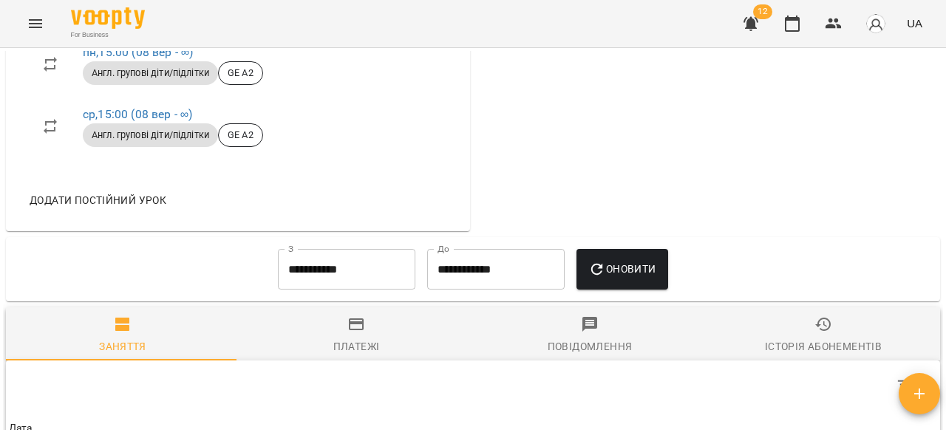
scroll to position [881, 0]
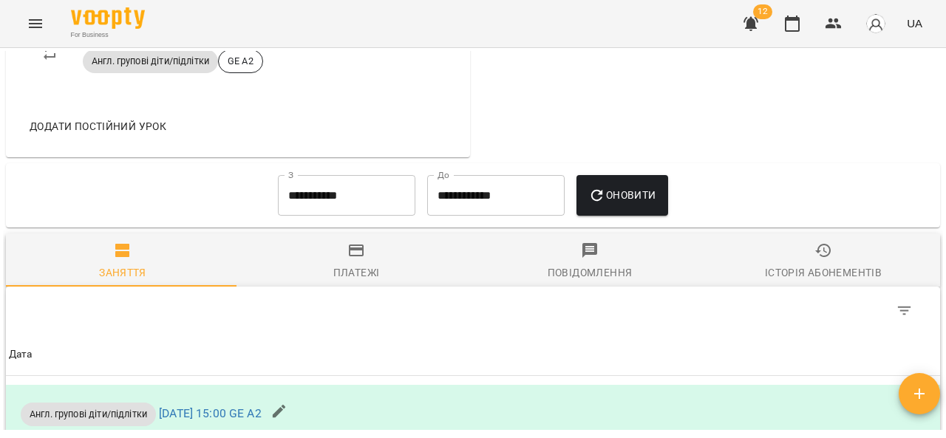
drag, startPoint x: 831, startPoint y: 282, endPoint x: 816, endPoint y: 282, distance: 14.8
click at [831, 282] on span "Історія абонементів" at bounding box center [823, 262] width 216 height 40
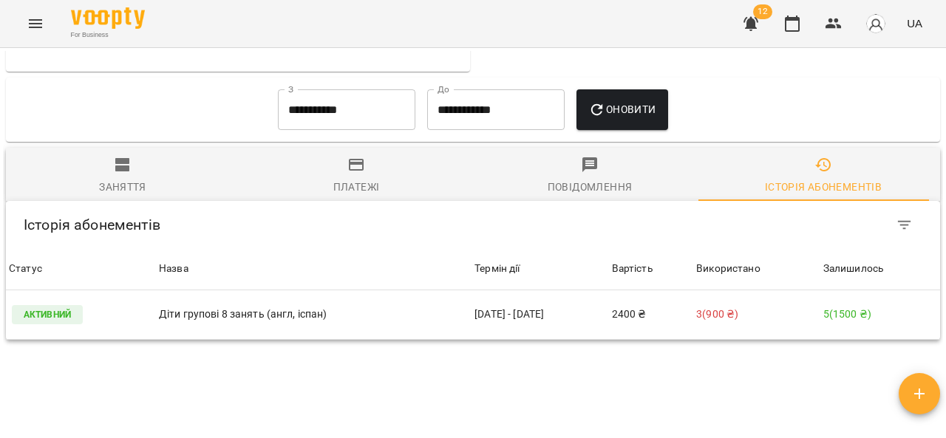
scroll to position [1082, 0]
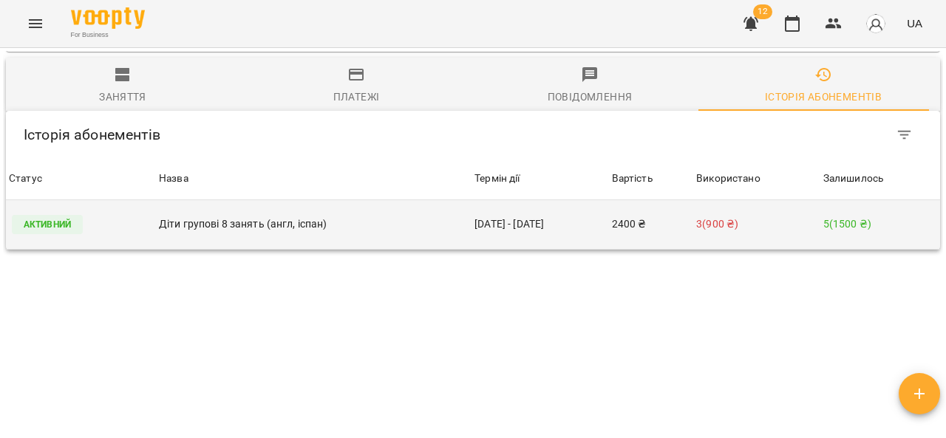
click at [49, 229] on p "Активний" at bounding box center [47, 224] width 71 height 19
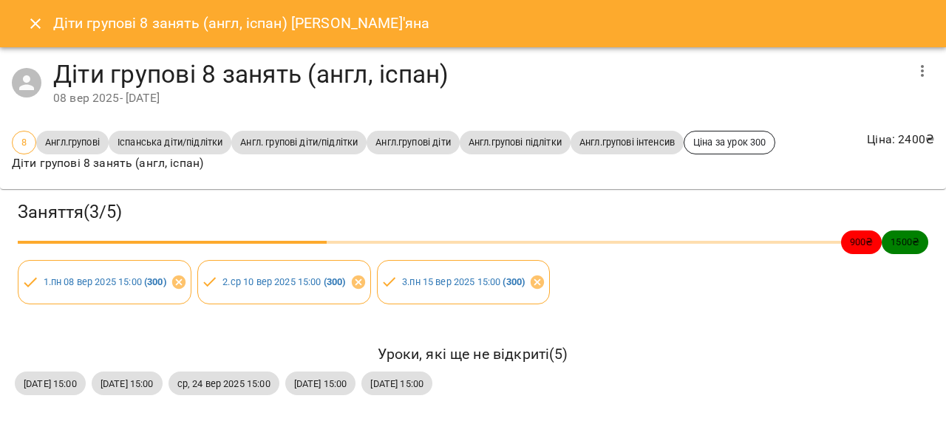
click at [35, 18] on icon "Close" at bounding box center [36, 24] width 18 height 18
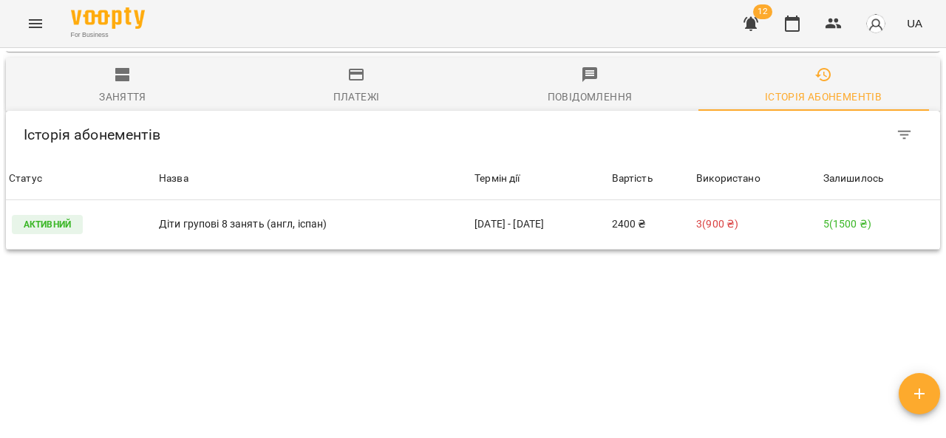
scroll to position [1072, 0]
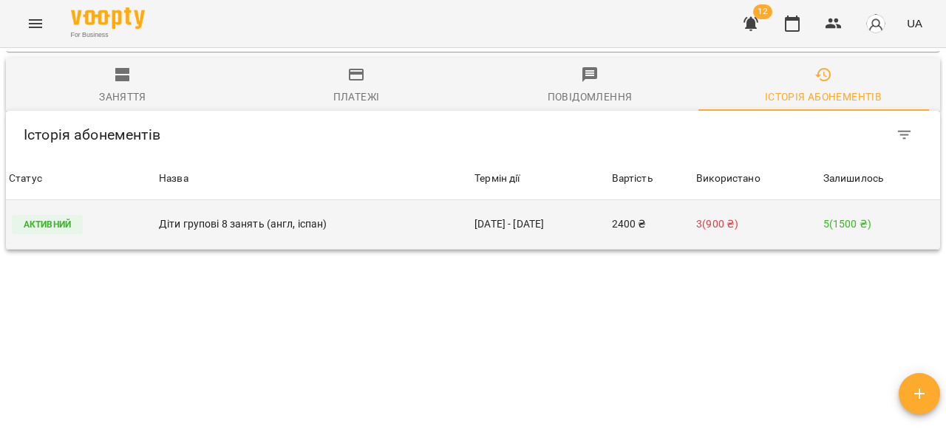
click at [47, 233] on p "Активний" at bounding box center [47, 224] width 71 height 19
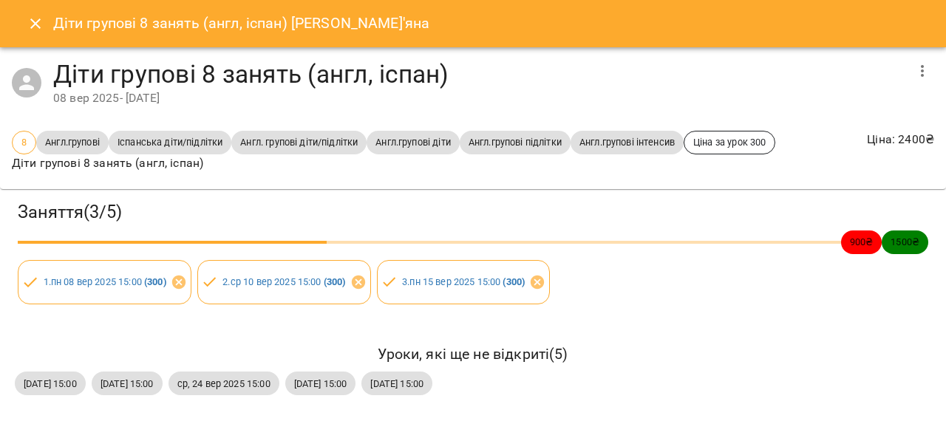
click at [25, 21] on button "Close" at bounding box center [35, 23] width 35 height 35
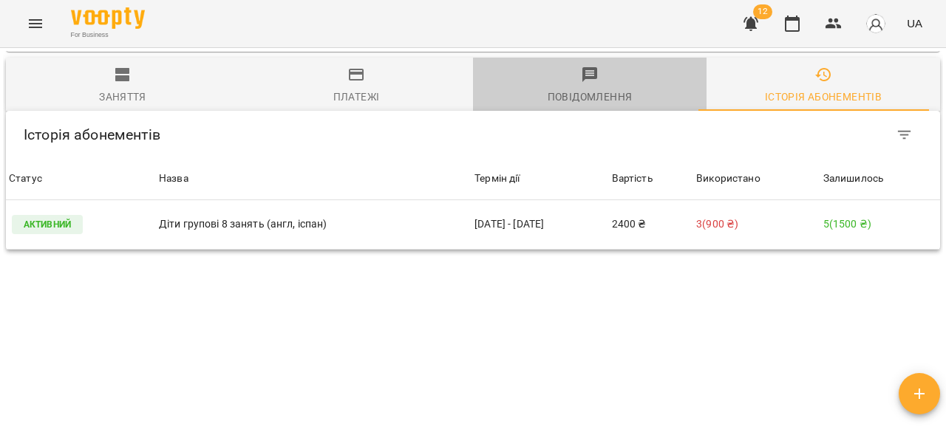
click at [597, 93] on span "Повідомлення" at bounding box center [590, 86] width 216 height 40
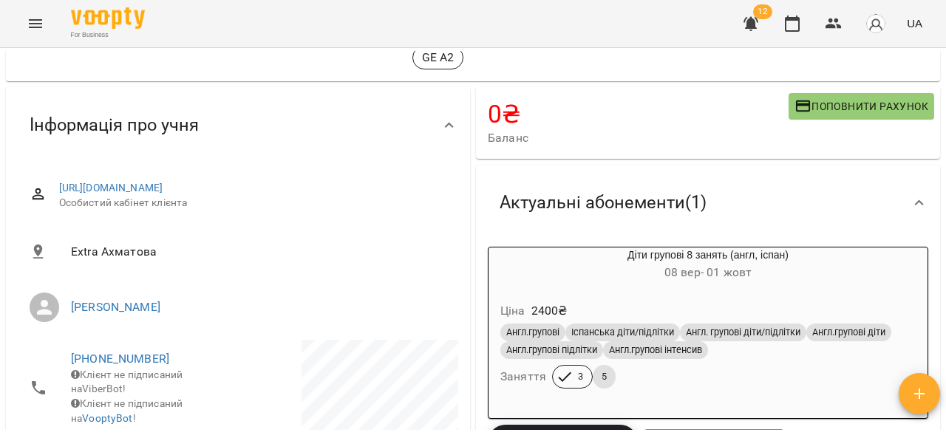
scroll to position [0, 0]
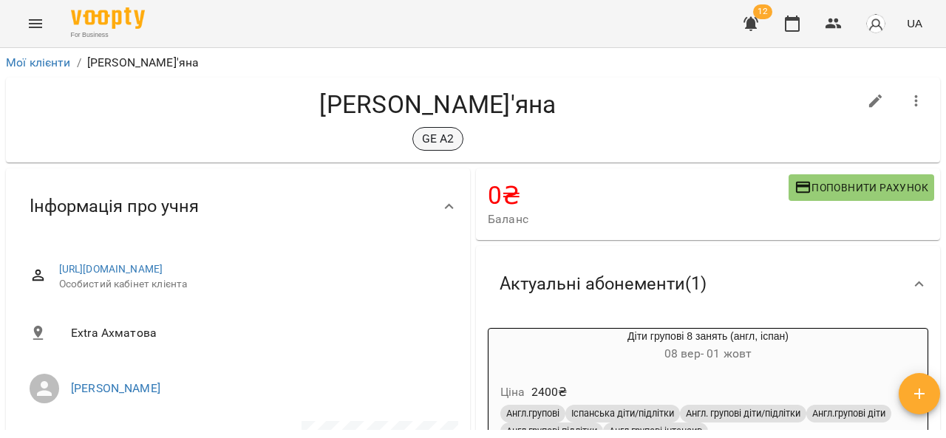
click at [437, 143] on p "GE A2" at bounding box center [438, 139] width 33 height 18
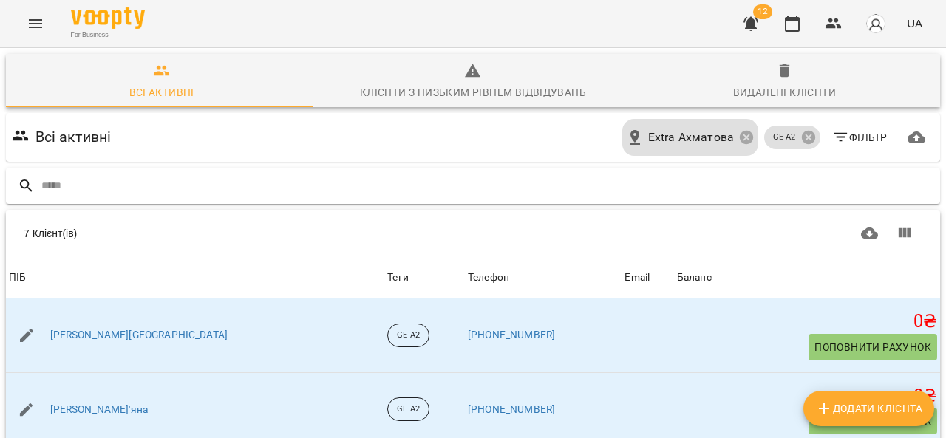
scroll to position [219, 0]
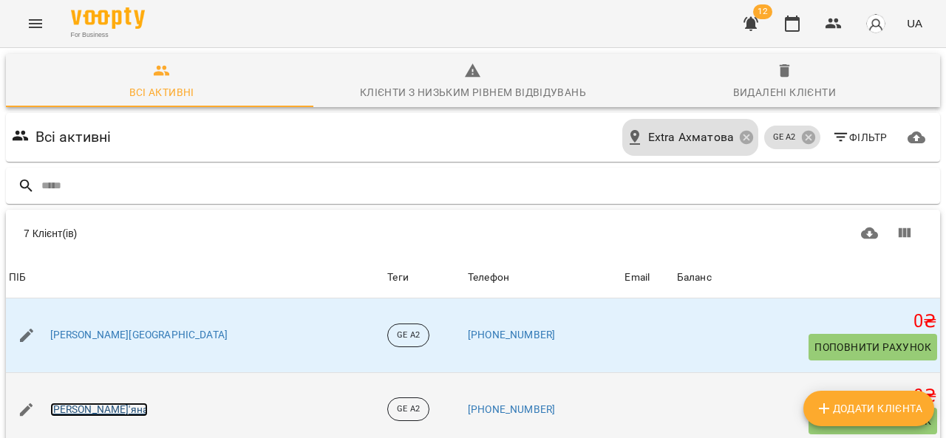
click at [92, 403] on link "[PERSON_NAME]'яна" at bounding box center [99, 410] width 98 height 15
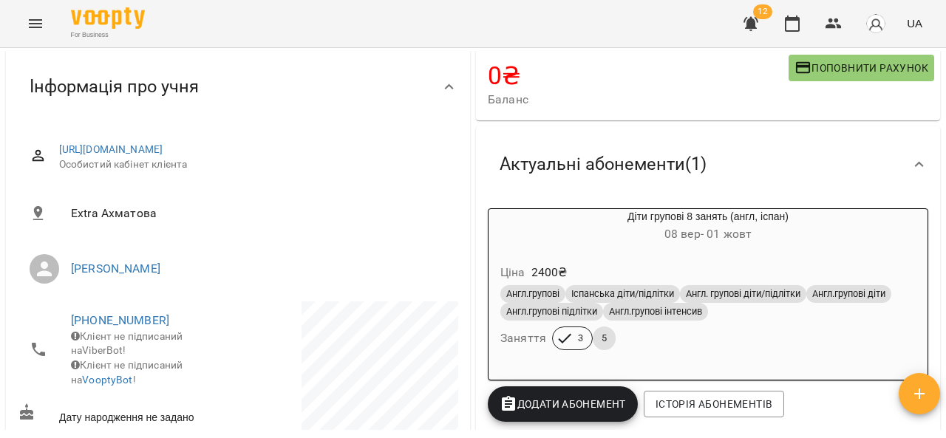
scroll to position [148, 0]
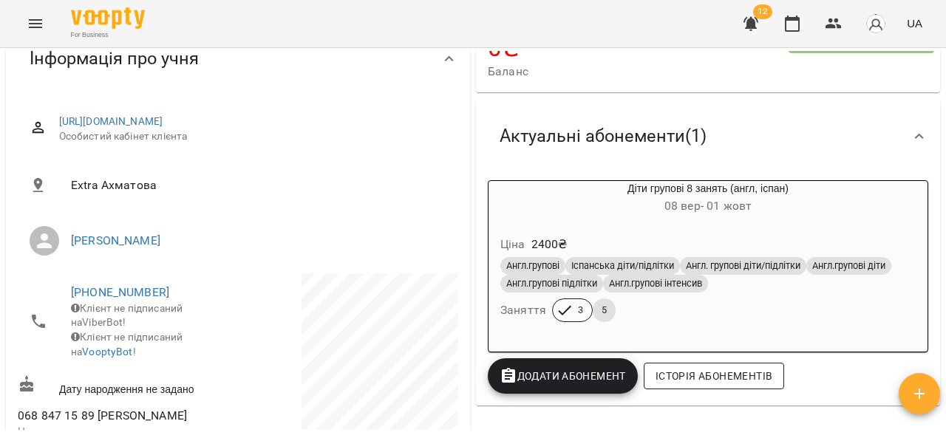
click at [702, 384] on span "Історія абонементів" at bounding box center [713, 376] width 117 height 18
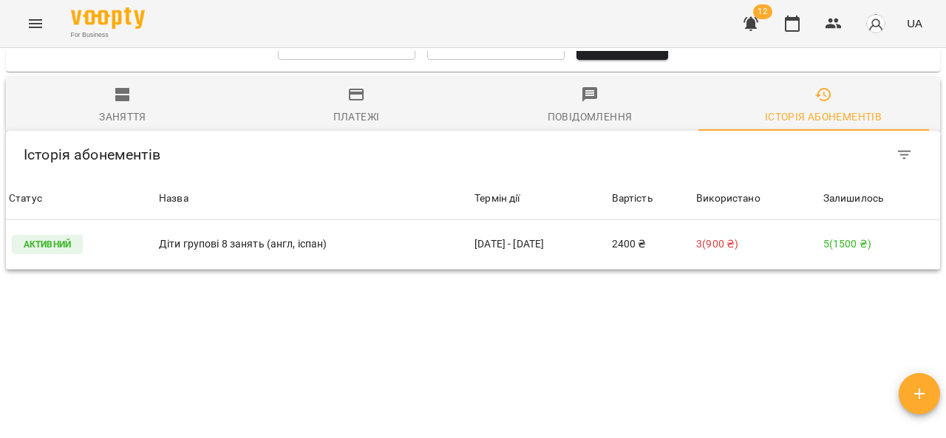
scroll to position [1082, 0]
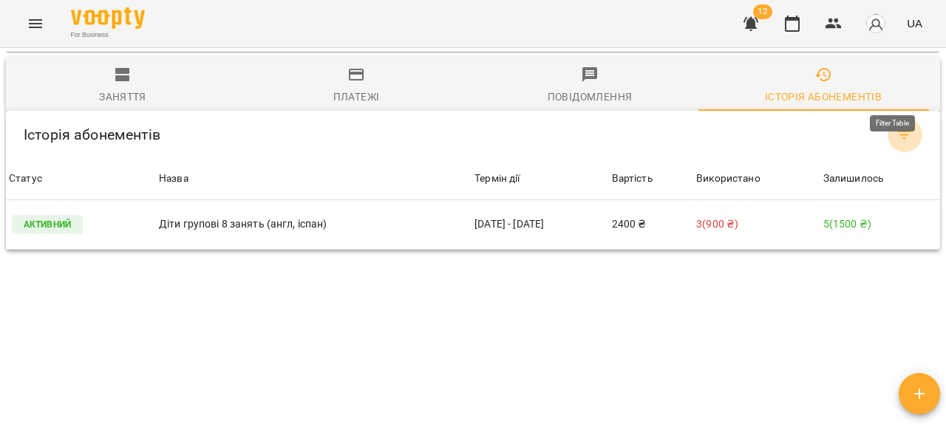
click at [896, 126] on icon "Filter Table" at bounding box center [905, 135] width 18 height 18
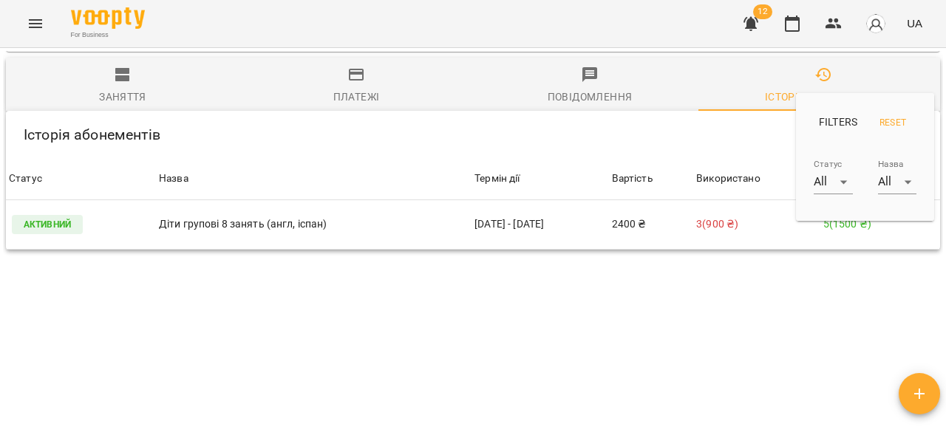
click at [755, 274] on div at bounding box center [473, 219] width 946 height 438
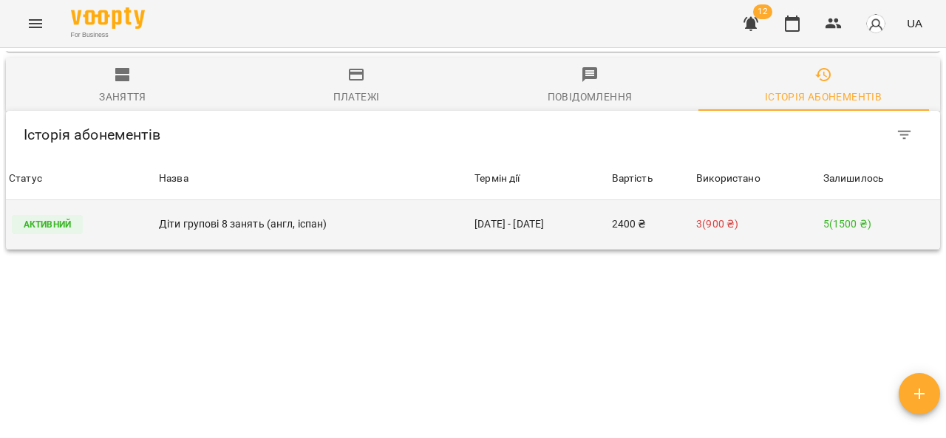
click at [486, 200] on td "08 вер - 01 жовт" at bounding box center [539, 225] width 137 height 50
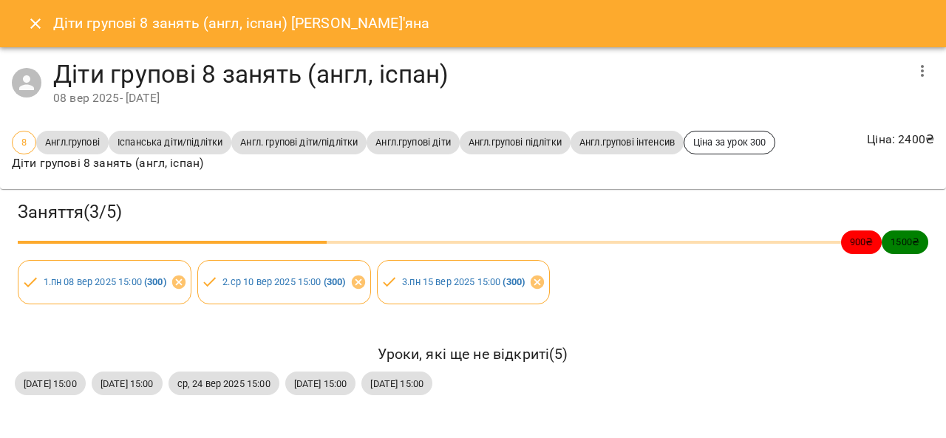
click at [136, 97] on div "08 вер 2025 - 01 жовт 2025" at bounding box center [478, 98] width 851 height 18
click at [921, 67] on icon "button" at bounding box center [922, 71] width 18 height 18
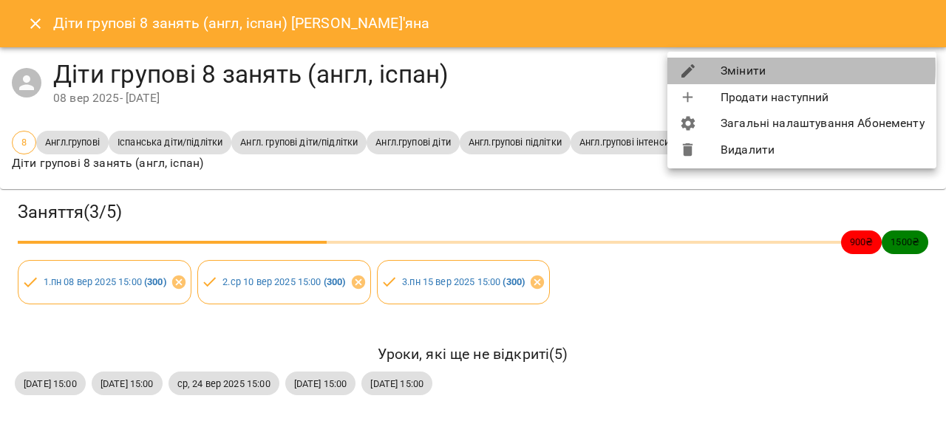
click at [736, 69] on li "Змінити" at bounding box center [801, 71] width 269 height 27
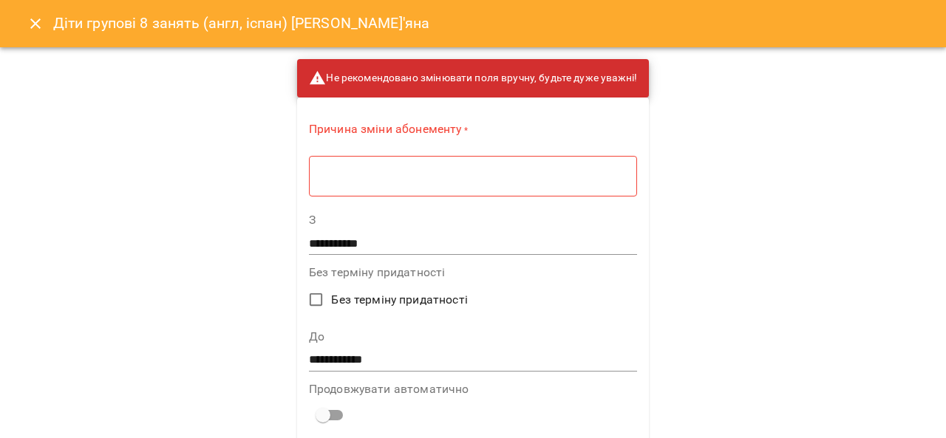
click at [40, 23] on icon "Close" at bounding box center [36, 24] width 18 height 18
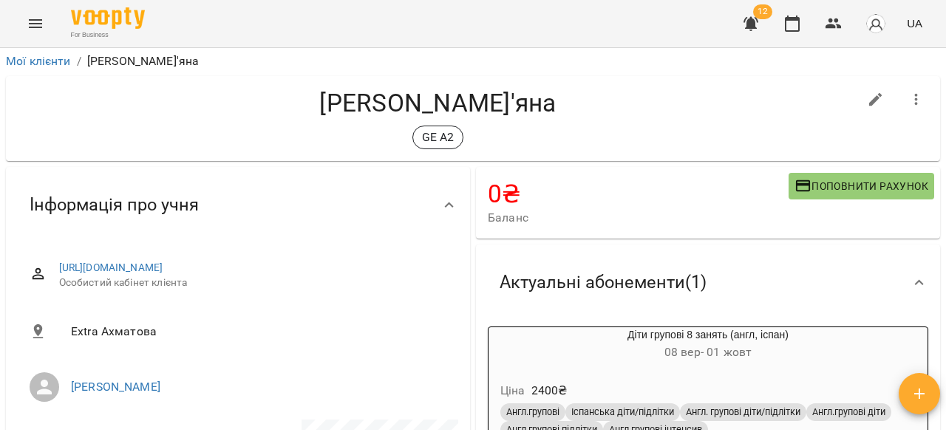
scroll to position [0, 0]
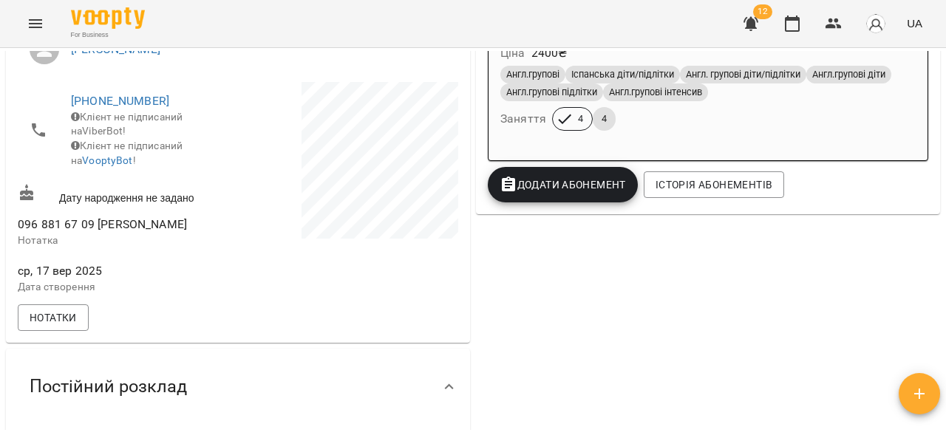
scroll to position [333, 0]
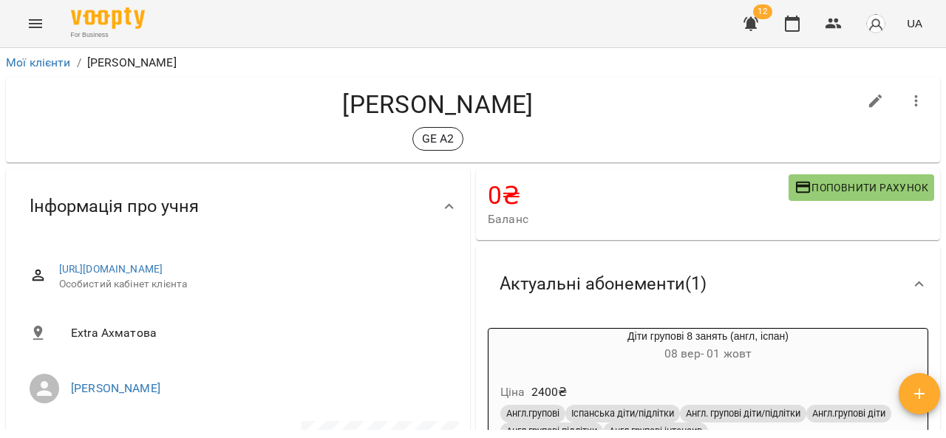
scroll to position [148, 0]
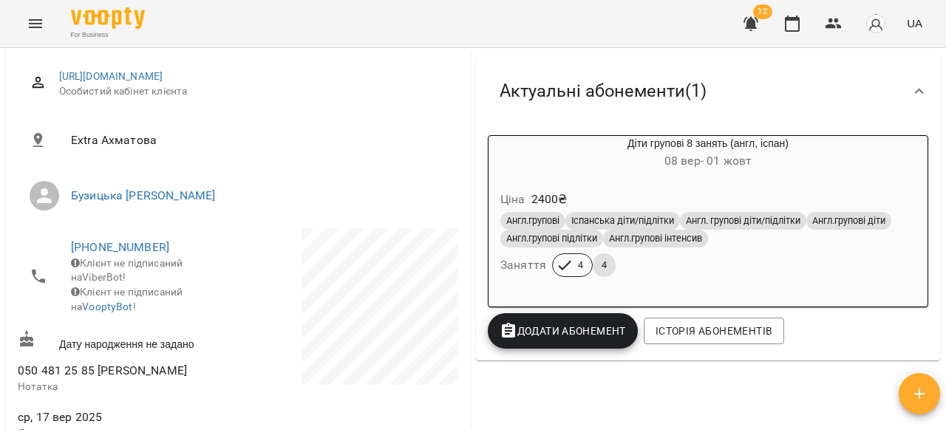
scroll to position [222, 0]
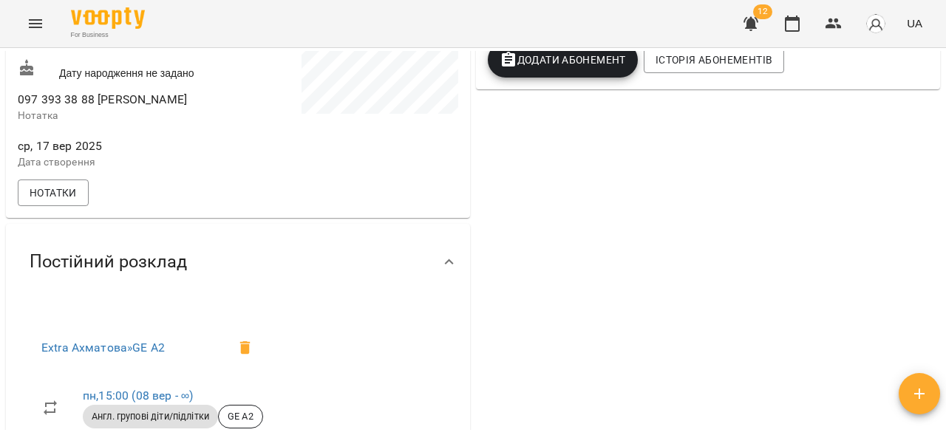
scroll to position [335, 0]
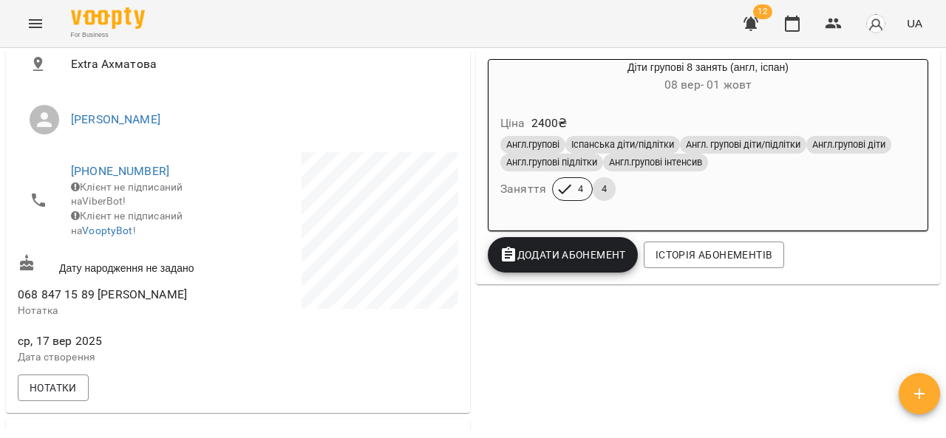
scroll to position [369, 0]
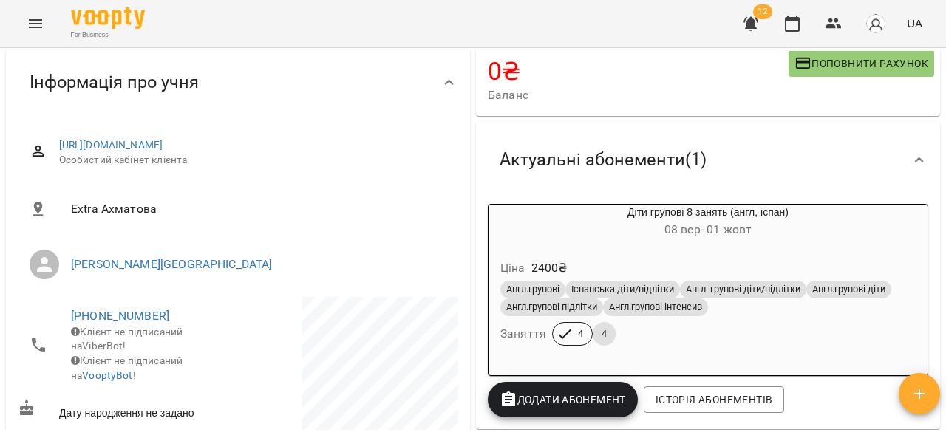
scroll to position [369, 0]
